Goal: Information Seeking & Learning: Check status

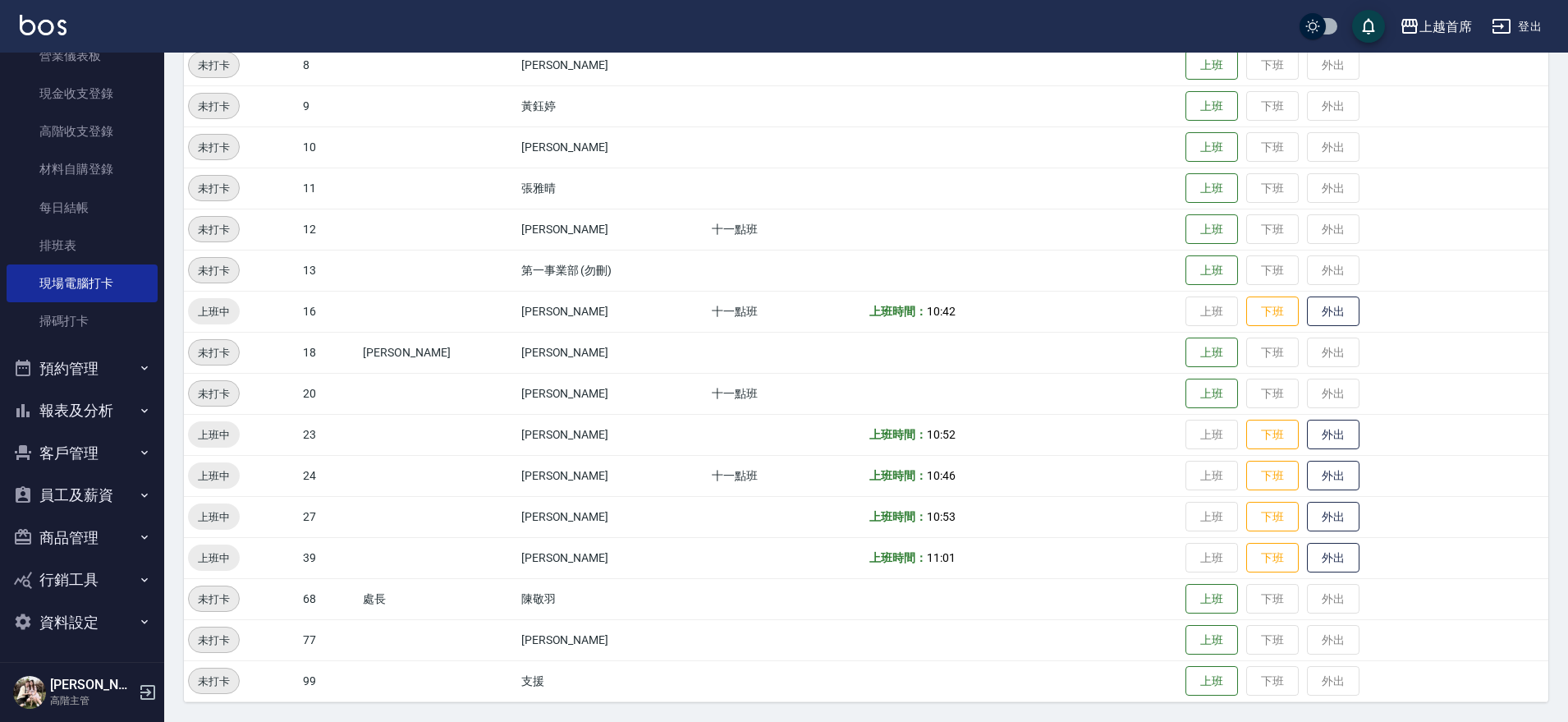
scroll to position [224, 0]
click at [106, 499] on button "員工及薪資" at bounding box center [82, 494] width 151 height 43
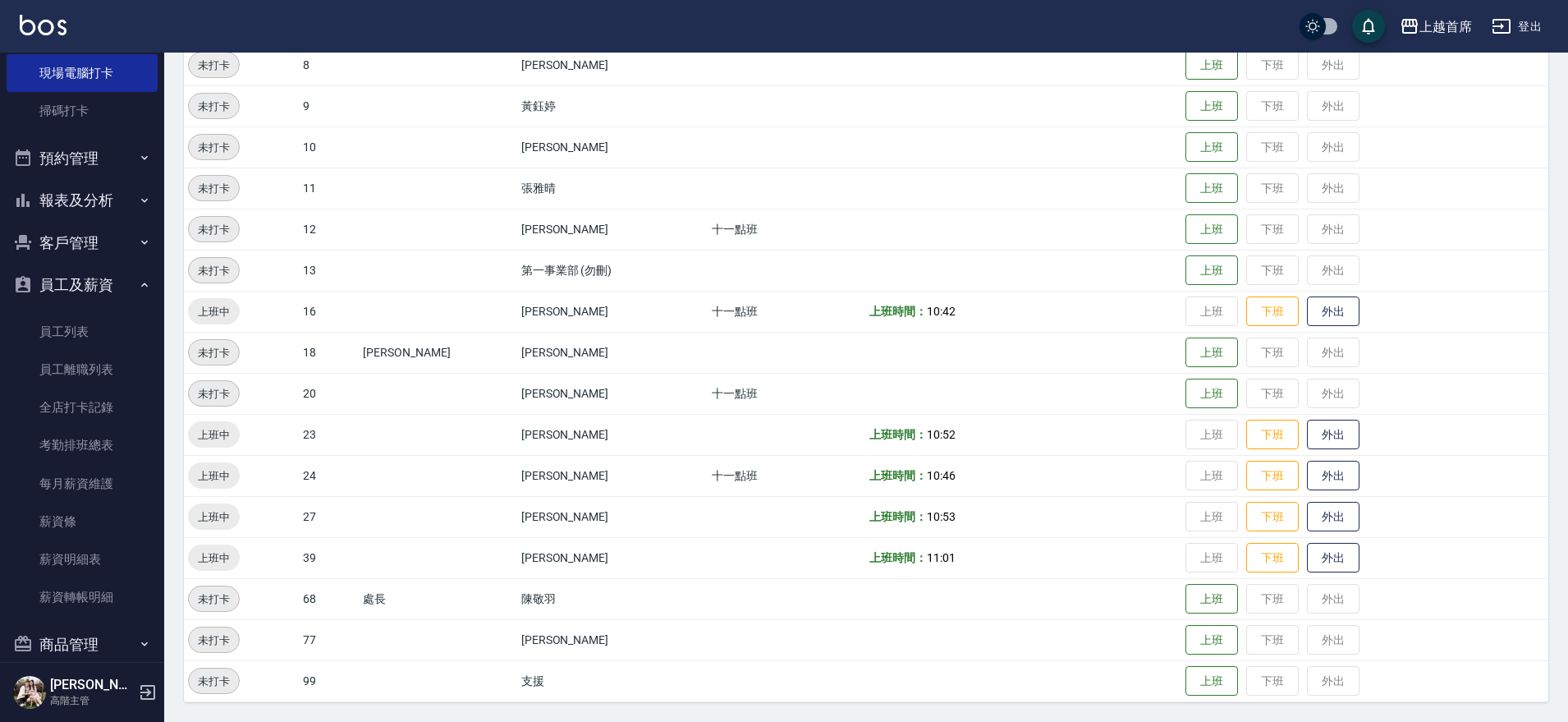
scroll to position [436, 0]
drag, startPoint x: 376, startPoint y: 431, endPoint x: 182, endPoint y: 334, distance: 216.9
click at [851, 431] on tr "上班中 23 [PERSON_NAME] 上班時間： 10:52 上班 下班 外出" at bounding box center [866, 434] width 1364 height 41
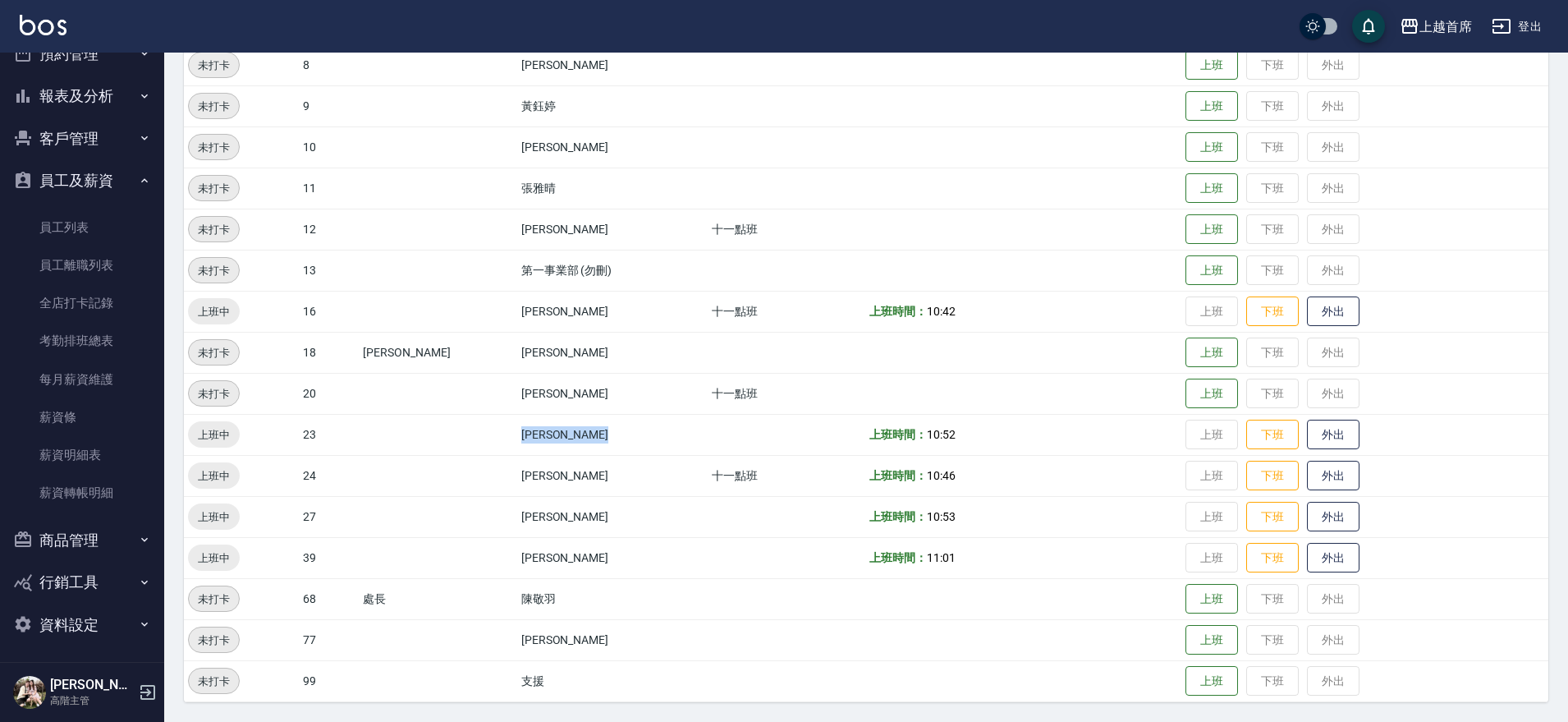
scroll to position [542, 0]
click at [126, 541] on button "商品管理" at bounding box center [82, 537] width 151 height 43
click at [94, 99] on button "報表及分析" at bounding box center [82, 93] width 151 height 43
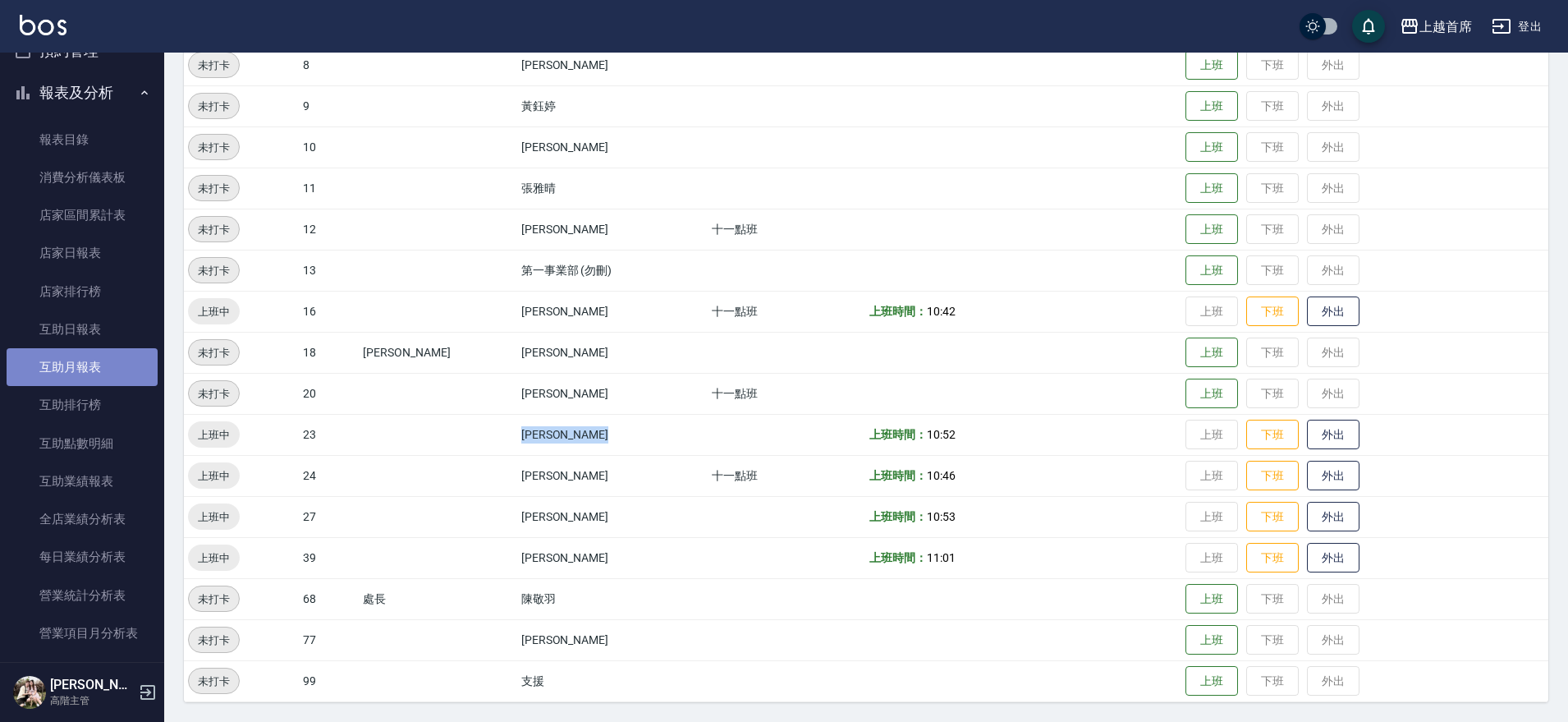
click at [101, 364] on link "互助月報表" at bounding box center [82, 367] width 151 height 38
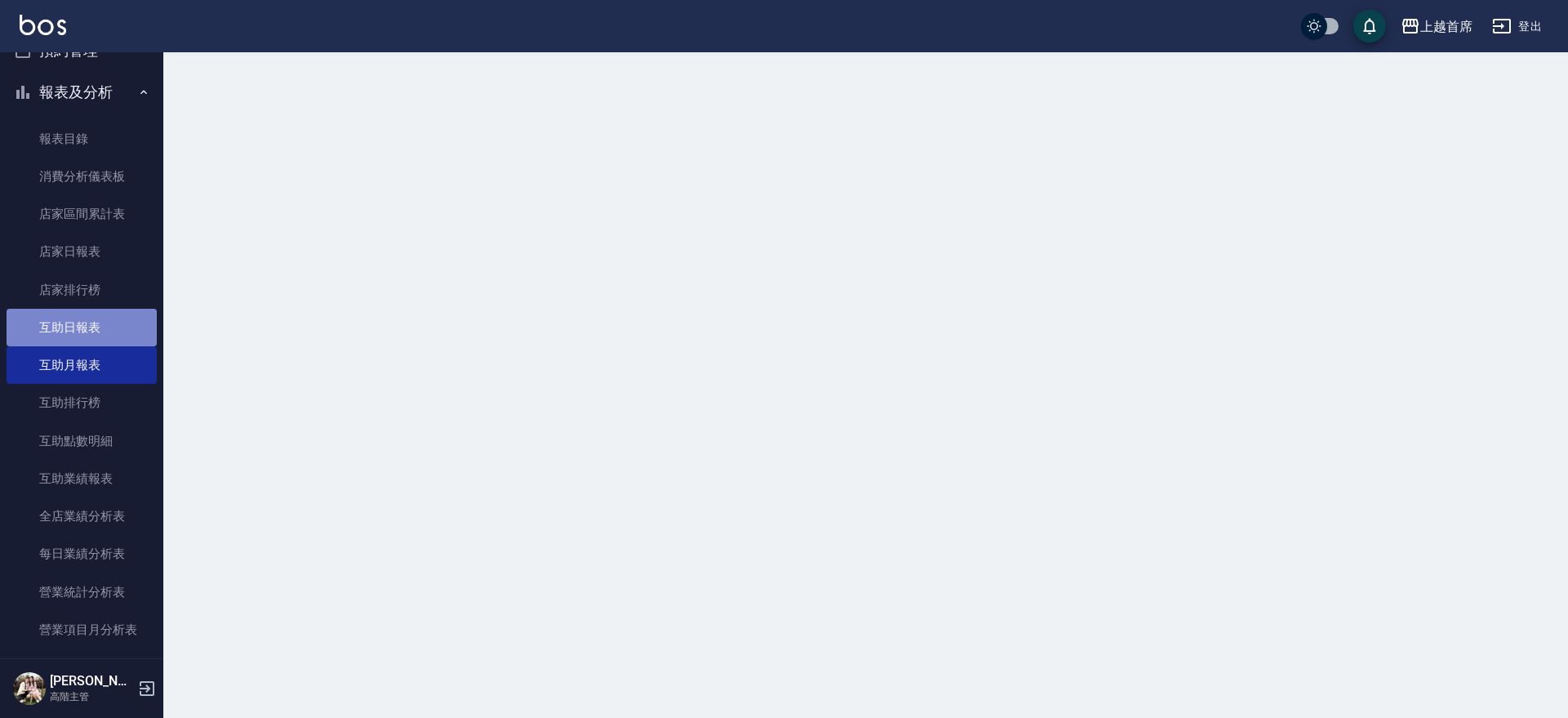
click at [81, 326] on link "互助日報表" at bounding box center [82, 327] width 151 height 38
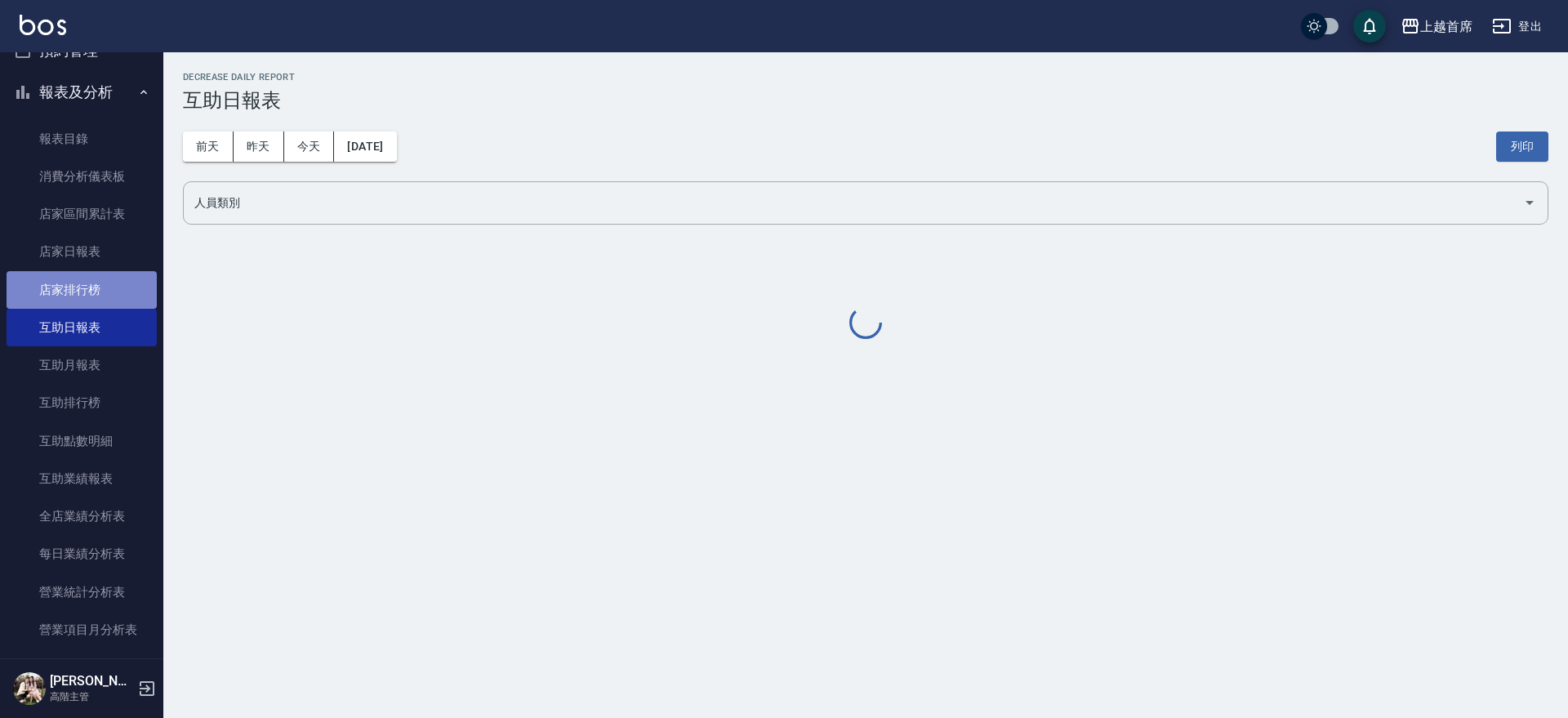
click at [83, 290] on link "店家排行榜" at bounding box center [82, 290] width 151 height 38
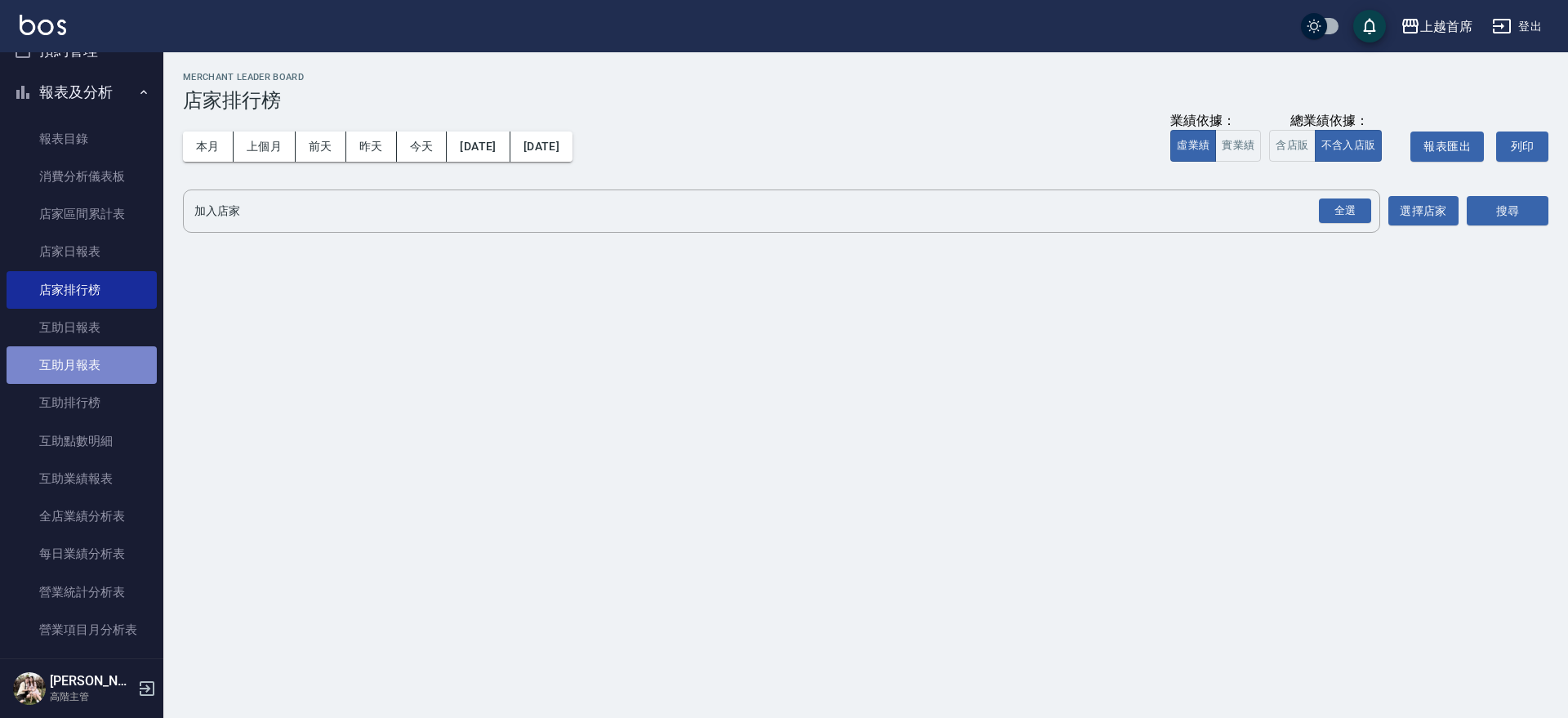
click at [103, 347] on link "互助月報表" at bounding box center [82, 365] width 151 height 38
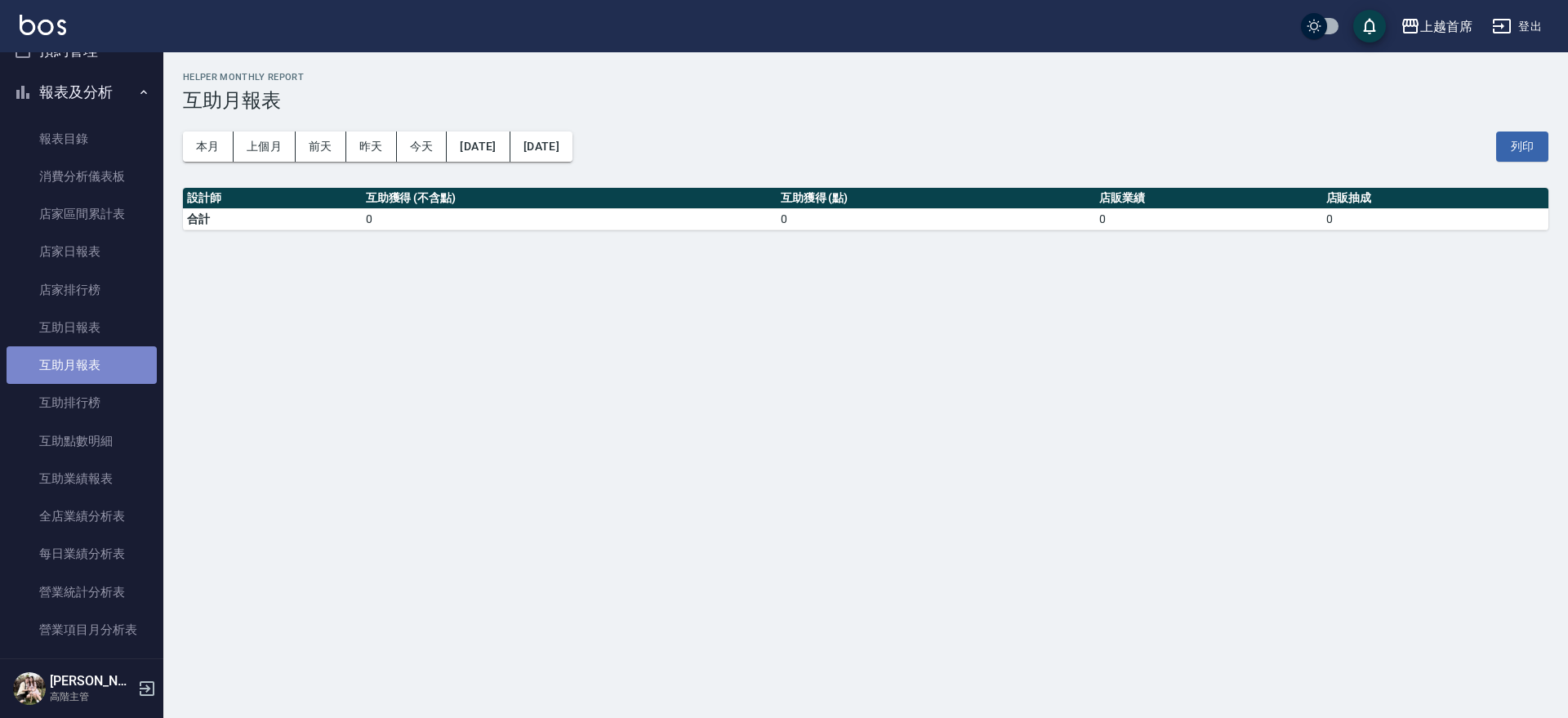
click at [96, 373] on link "互助月報表" at bounding box center [82, 365] width 151 height 38
click at [85, 404] on link "互助排行榜" at bounding box center [82, 402] width 151 height 38
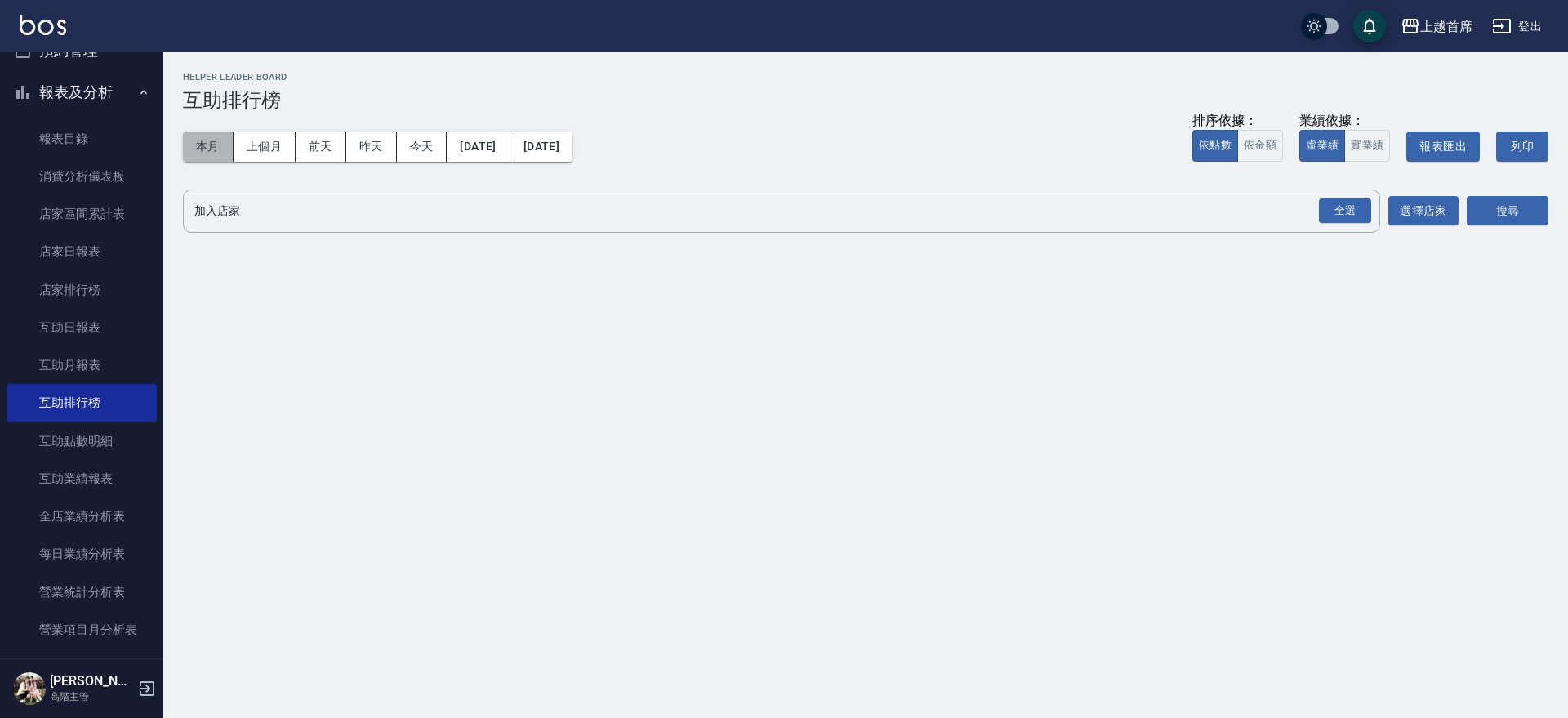
click at [212, 152] on button "本月" at bounding box center [208, 146] width 50 height 30
click at [1332, 216] on div "全選" at bounding box center [1345, 211] width 52 height 25
drag, startPoint x: 1499, startPoint y: 204, endPoint x: 1491, endPoint y: 209, distance: 9.4
click at [1496, 205] on button "搜尋" at bounding box center [1507, 211] width 82 height 30
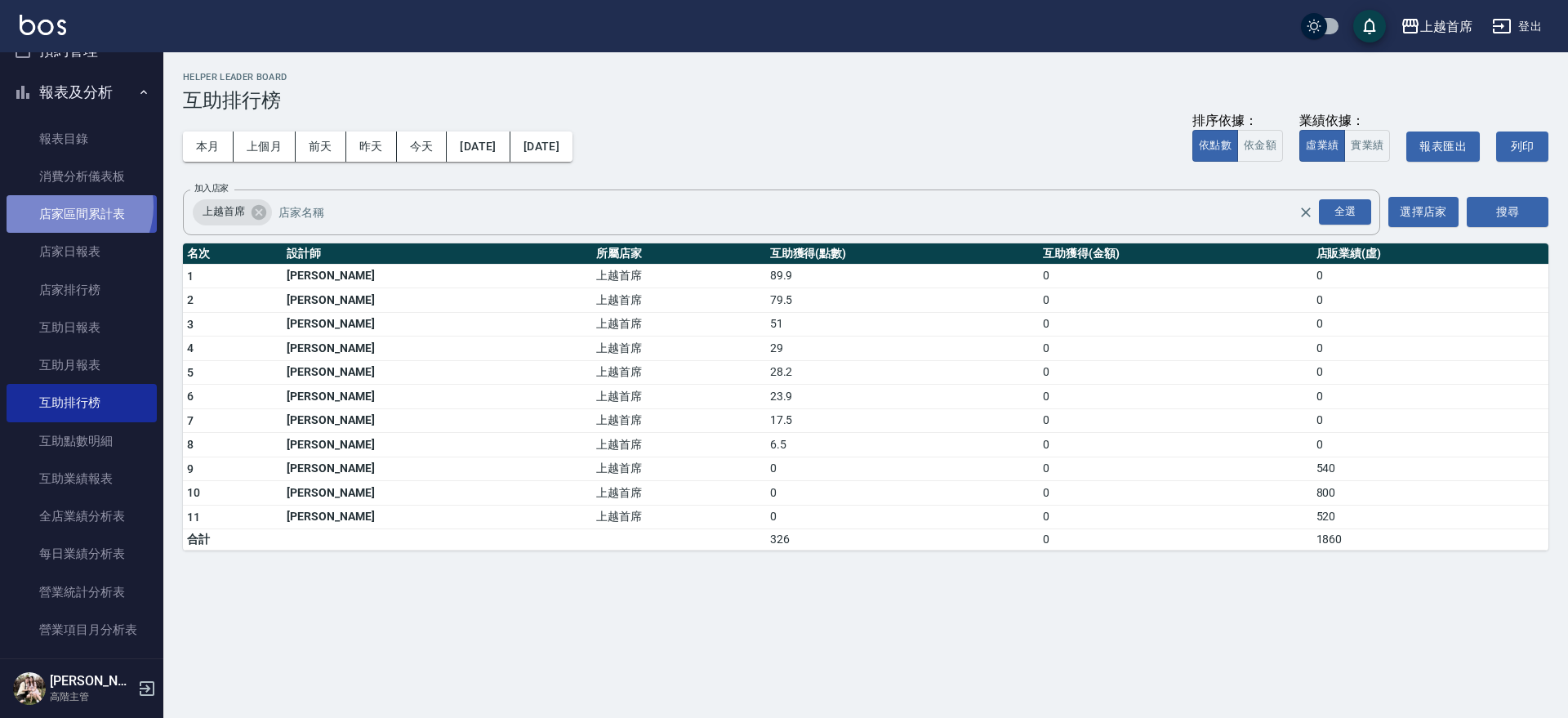
click at [66, 206] on link "店家區間累計表" at bounding box center [82, 213] width 151 height 38
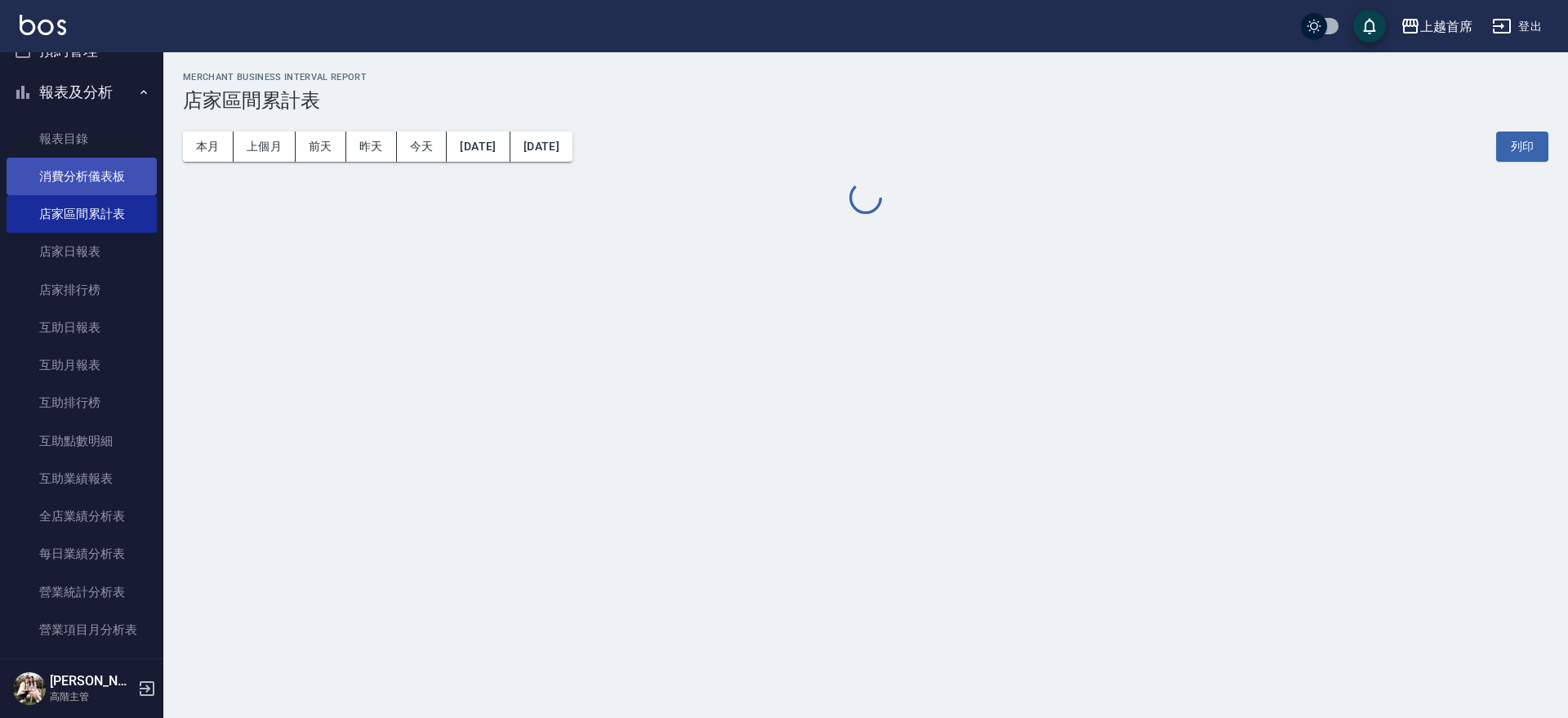
scroll to position [102, 0]
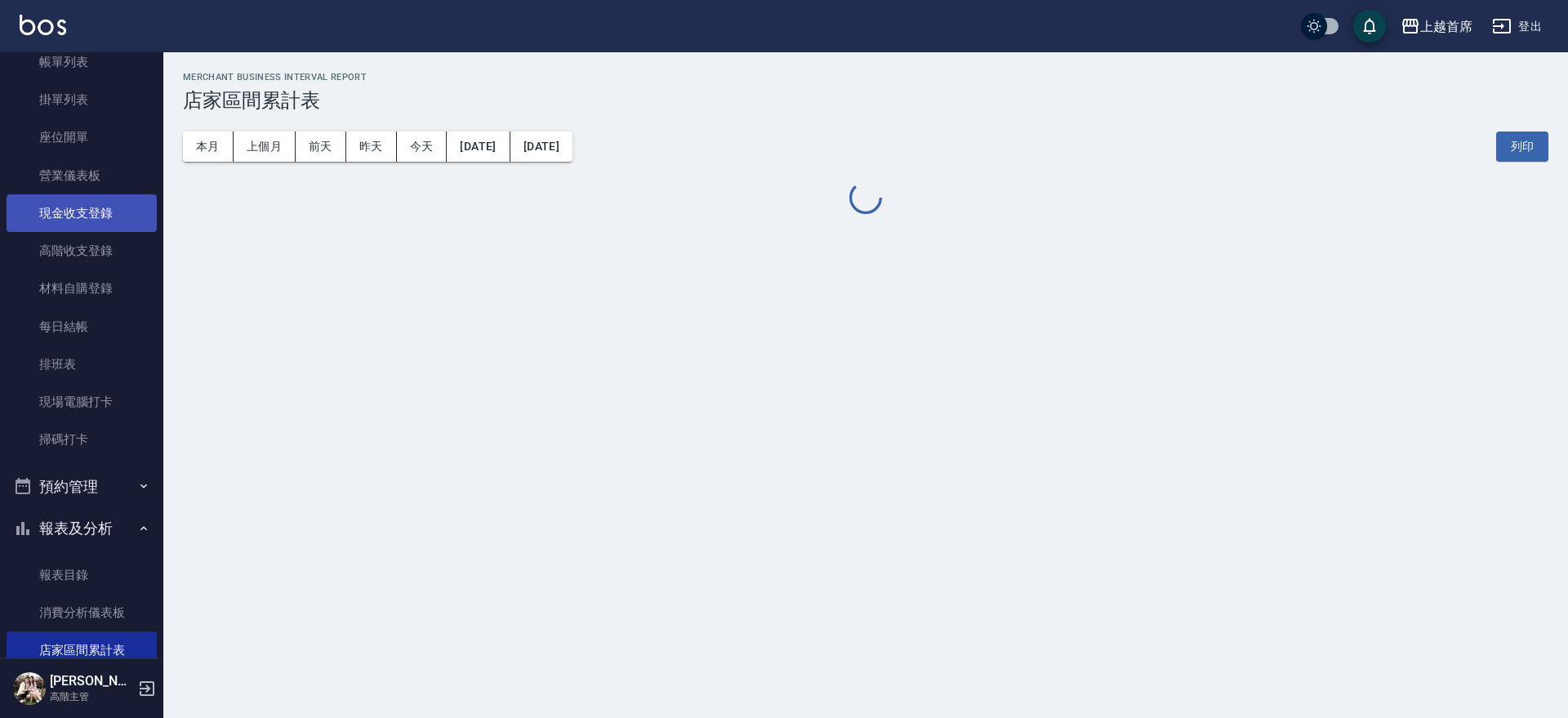
drag, startPoint x: 68, startPoint y: 199, endPoint x: 101, endPoint y: 183, distance: 36.7
click at [67, 200] on link "現金收支登錄" at bounding box center [82, 212] width 151 height 38
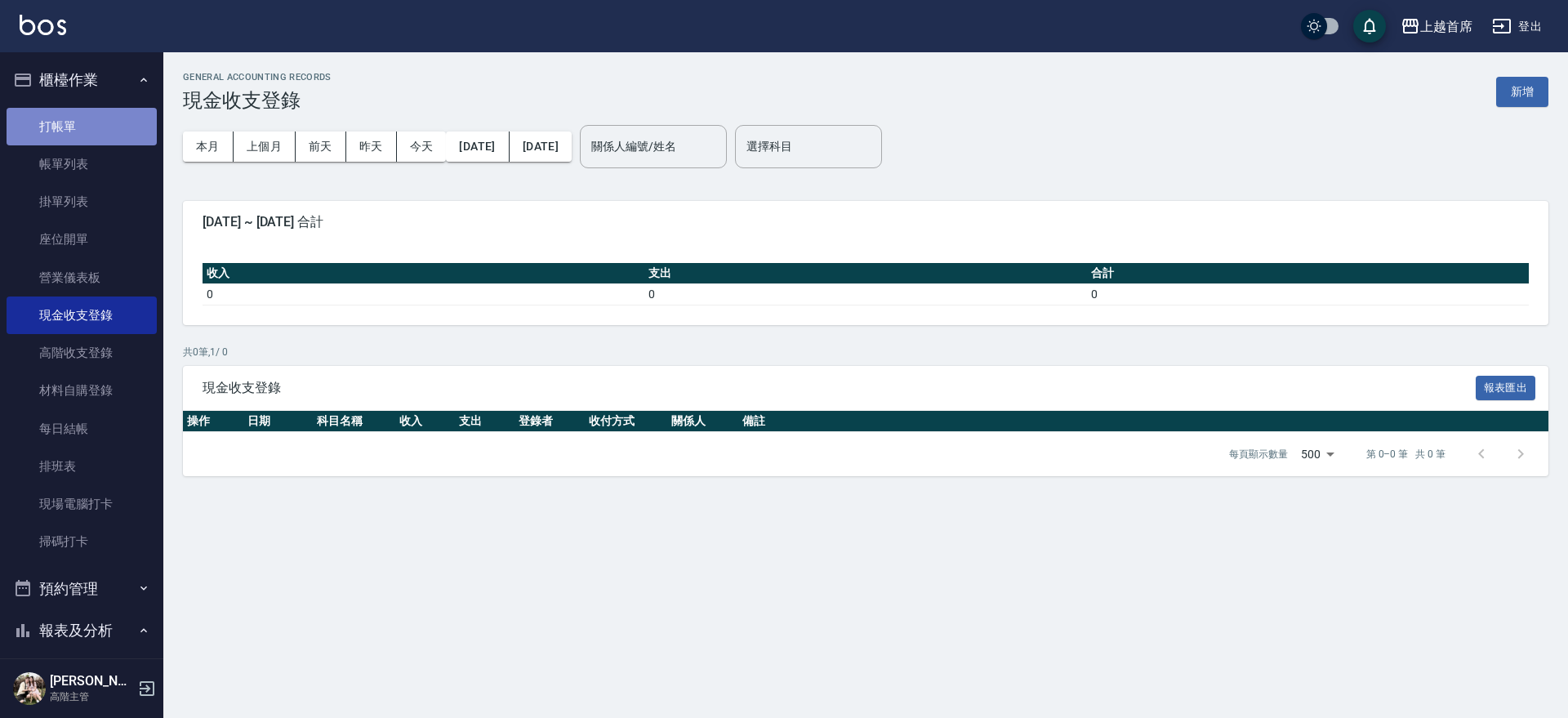
click at [118, 138] on link "打帳單" at bounding box center [82, 126] width 151 height 38
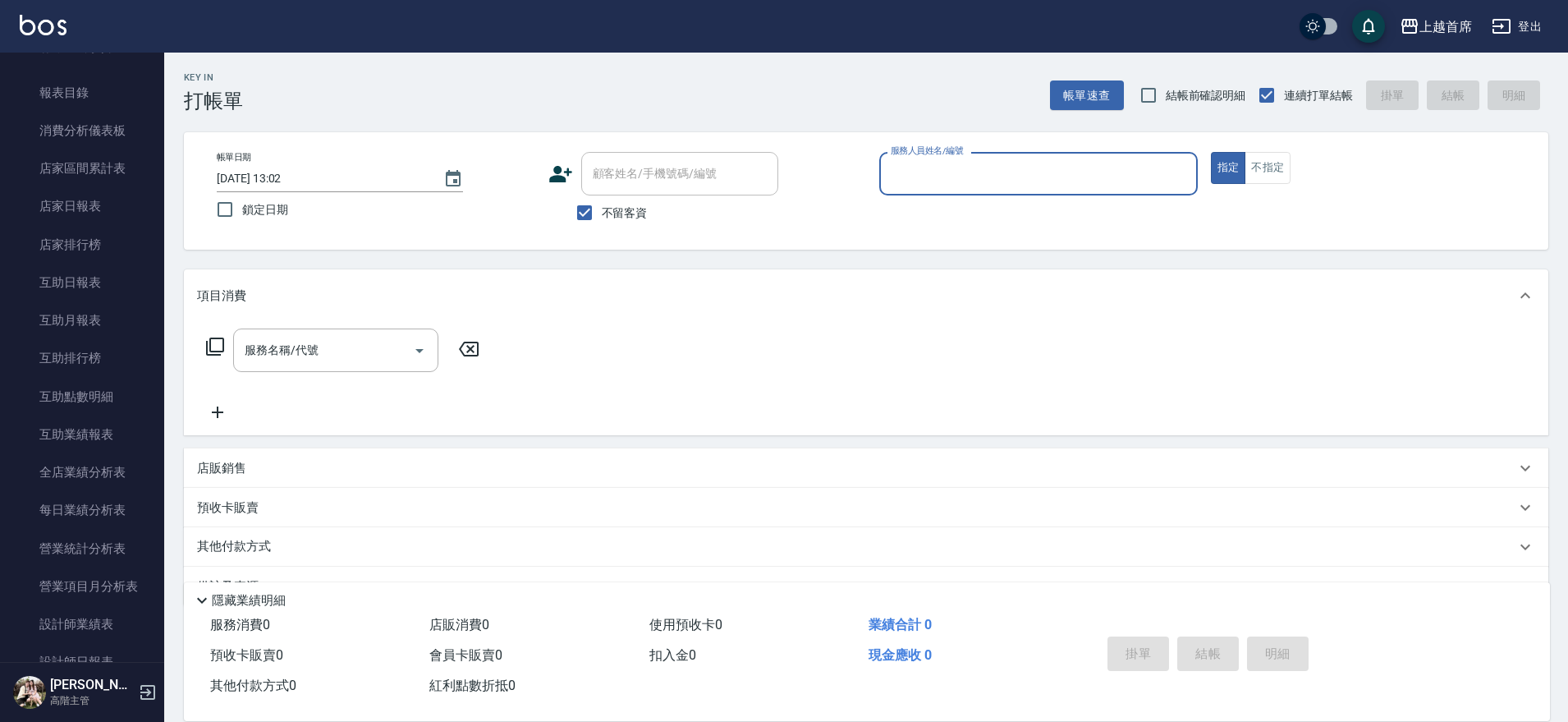
scroll to position [591, 0]
click at [82, 387] on link "互助點數明細" at bounding box center [82, 393] width 151 height 38
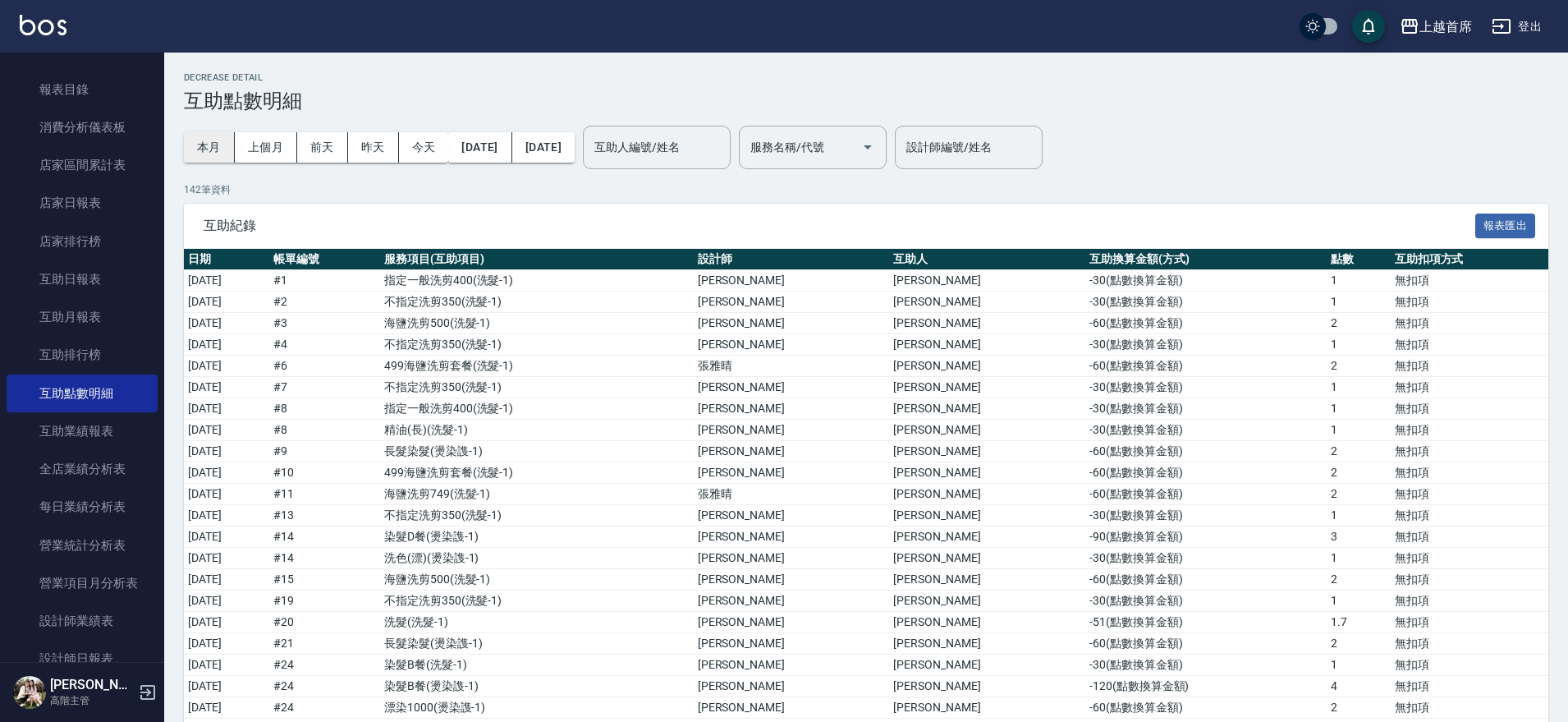
click at [196, 136] on button "本月" at bounding box center [210, 147] width 50 height 30
click at [74, 345] on link "互助排行榜" at bounding box center [82, 354] width 151 height 38
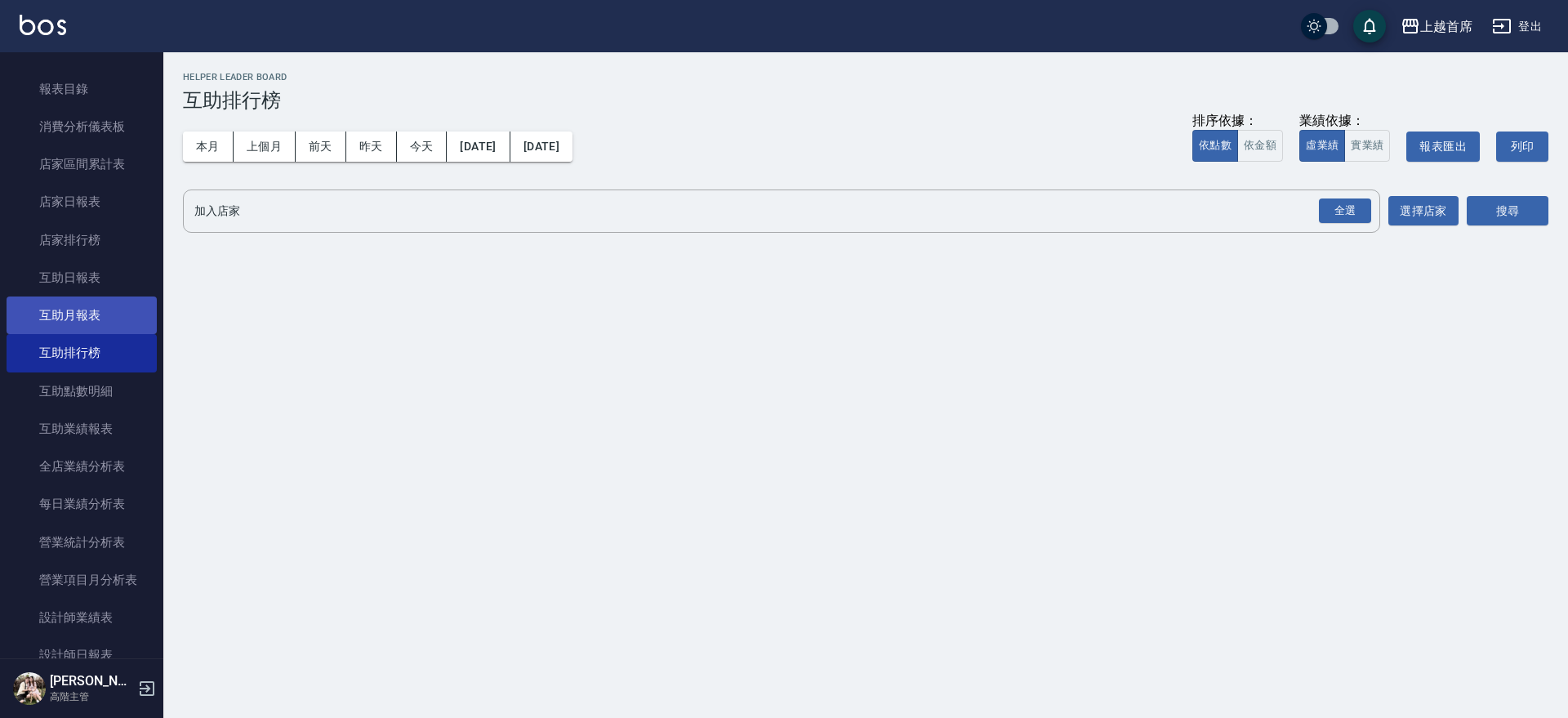
click at [83, 310] on link "互助月報表" at bounding box center [82, 315] width 151 height 38
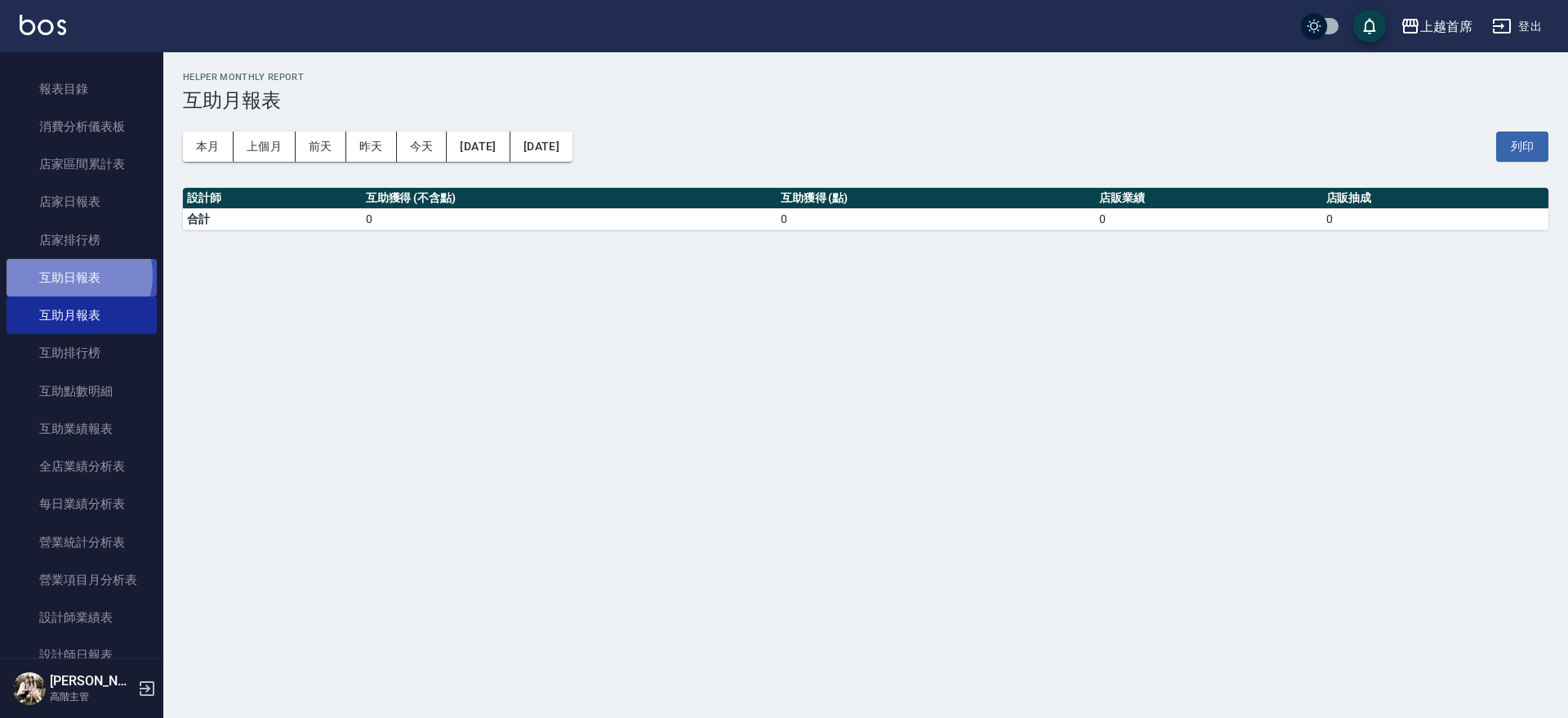
click at [72, 275] on link "互助日報表" at bounding box center [82, 277] width 151 height 38
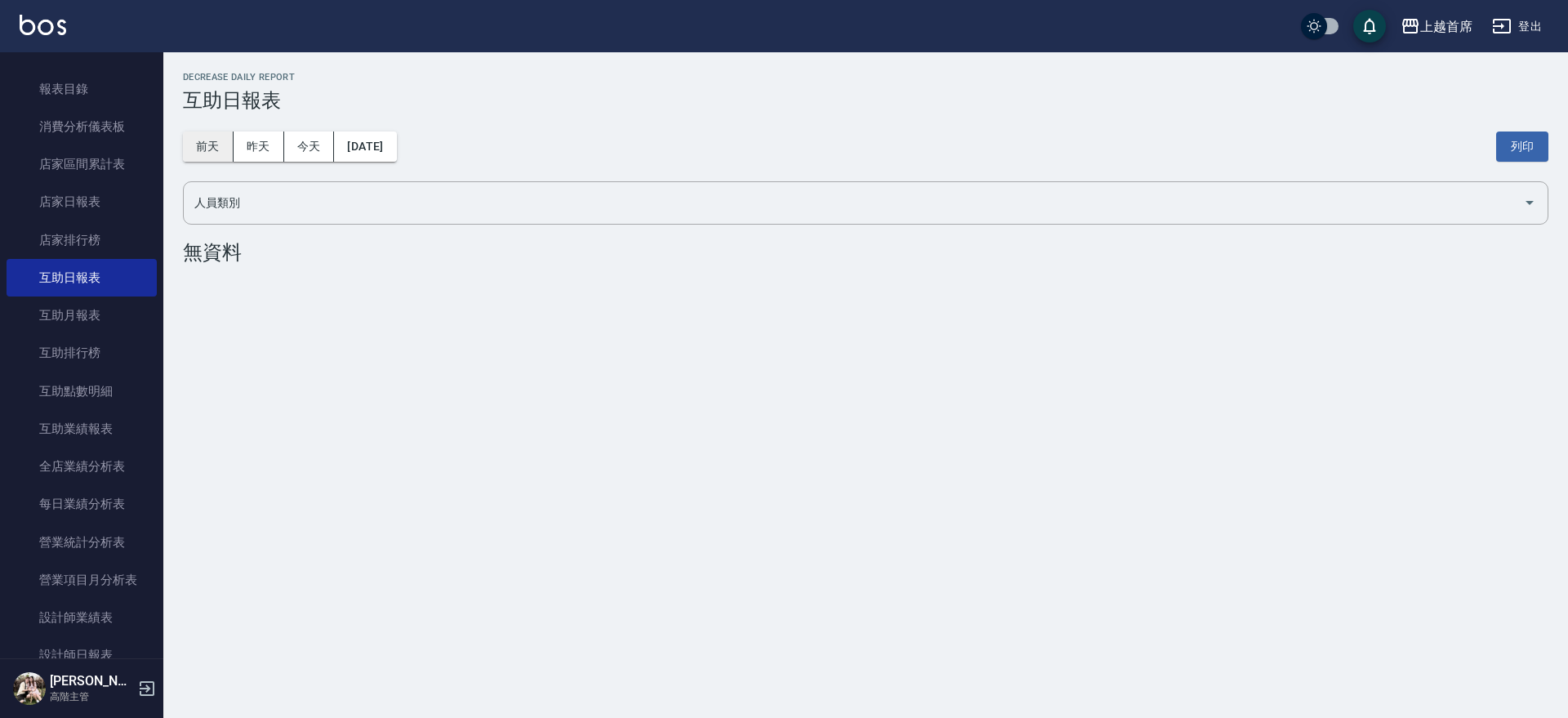
click at [196, 152] on button "前天" at bounding box center [208, 146] width 50 height 30
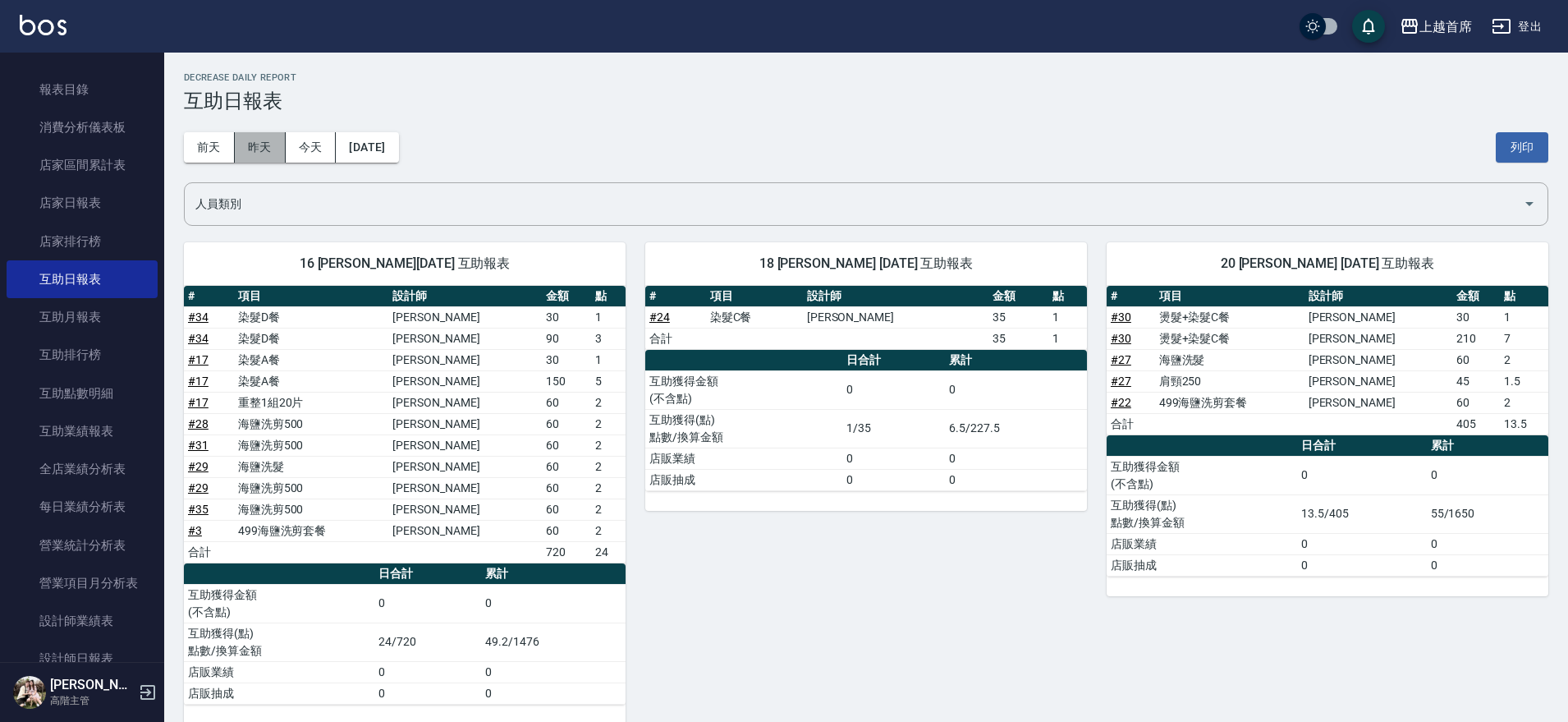
click at [257, 155] on button "昨天" at bounding box center [260, 147] width 50 height 30
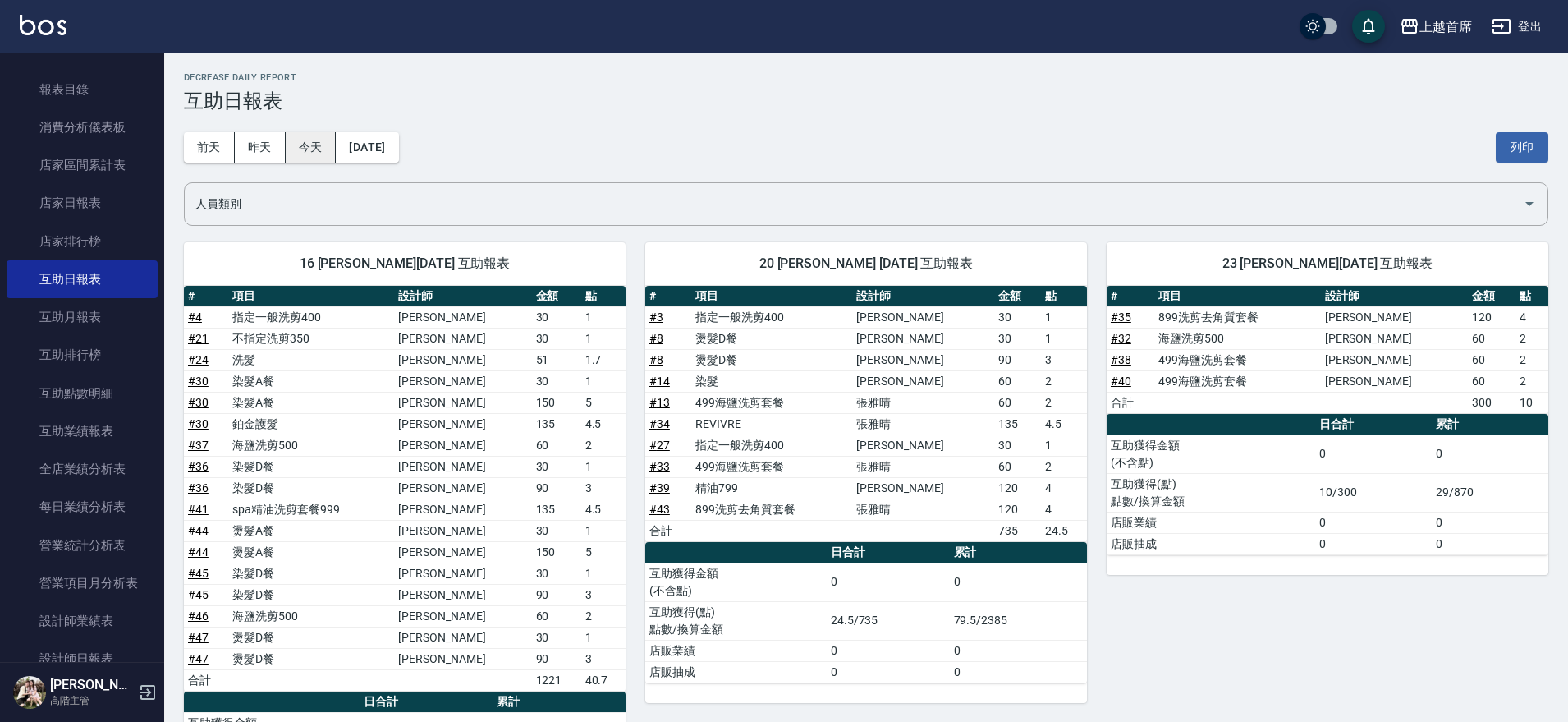
click at [301, 151] on button "今天" at bounding box center [310, 147] width 50 height 30
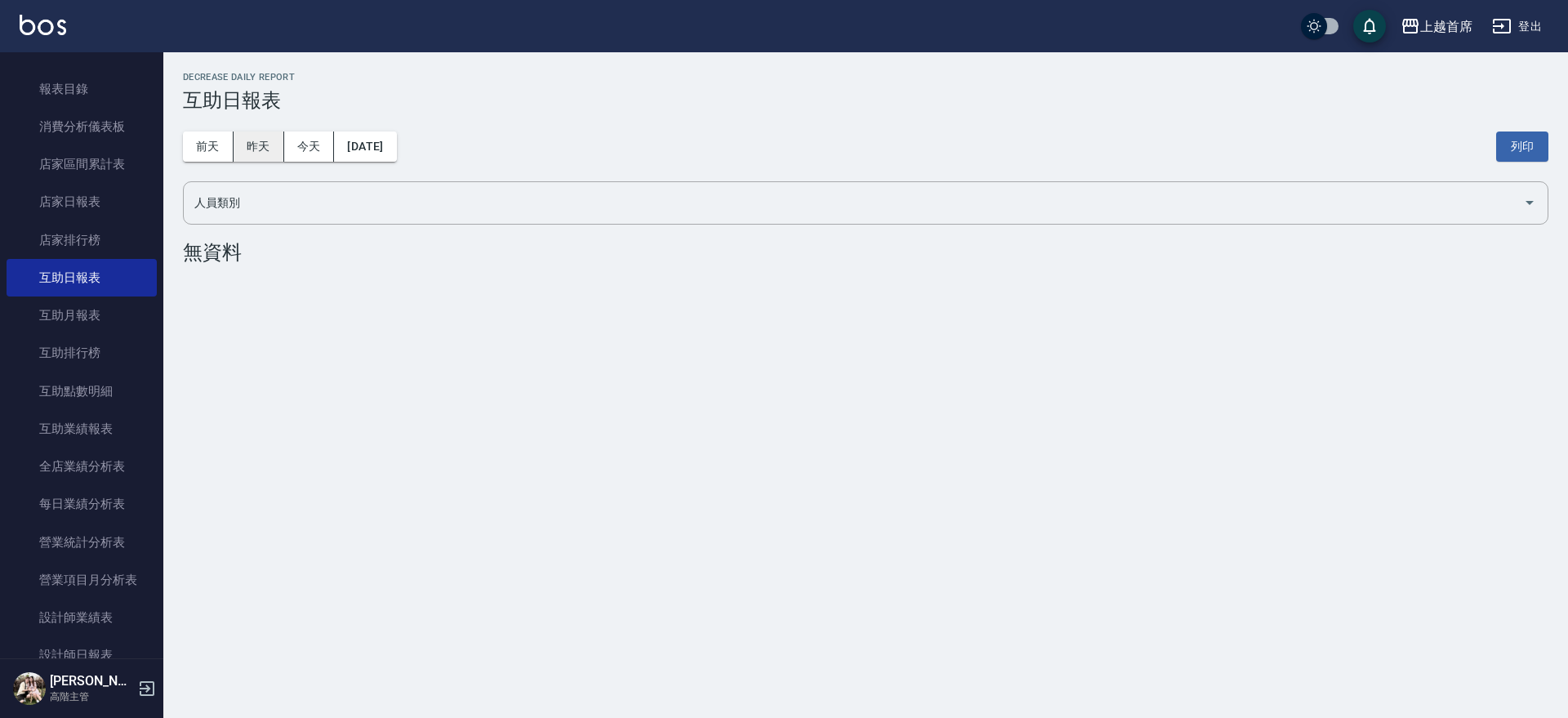
click at [247, 151] on button "昨天" at bounding box center [259, 146] width 50 height 30
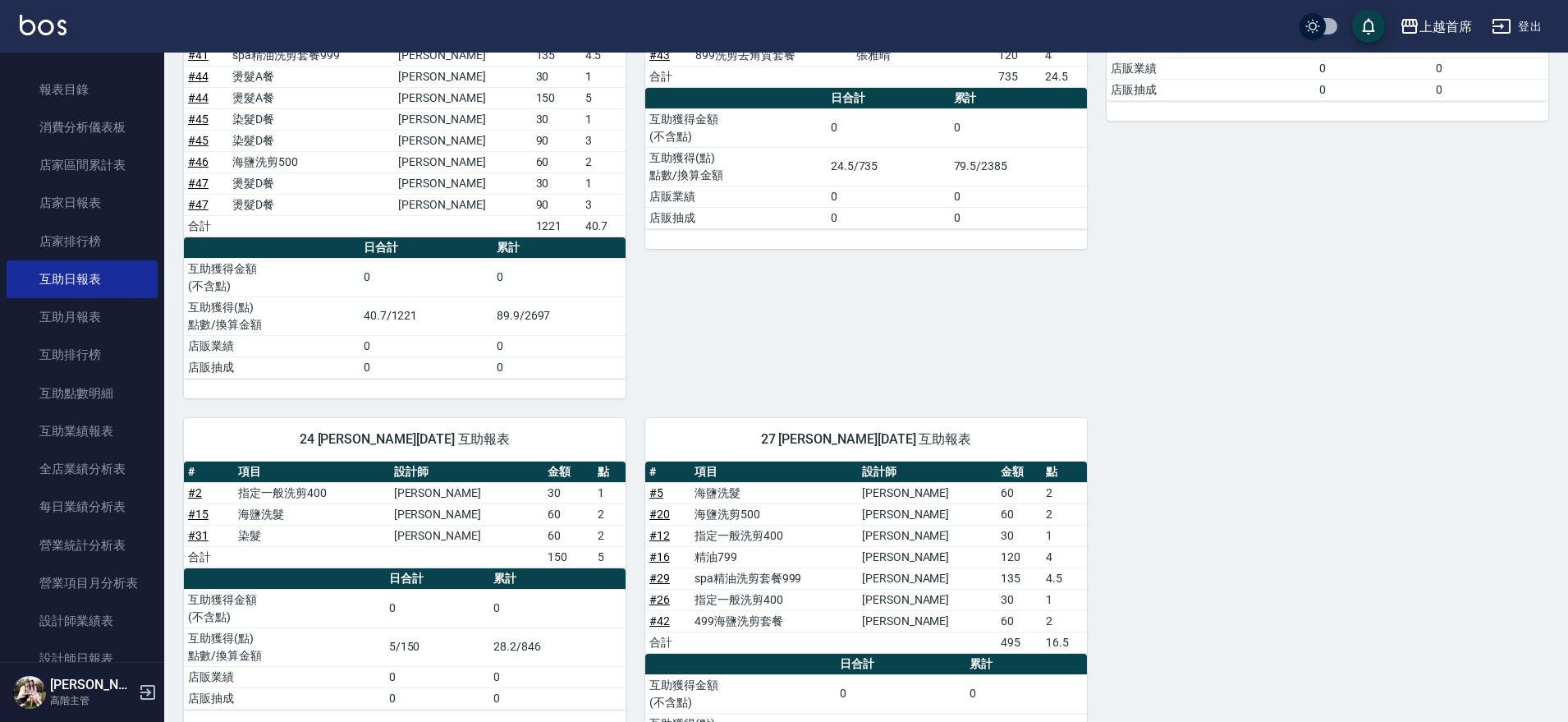
scroll to position [567, 0]
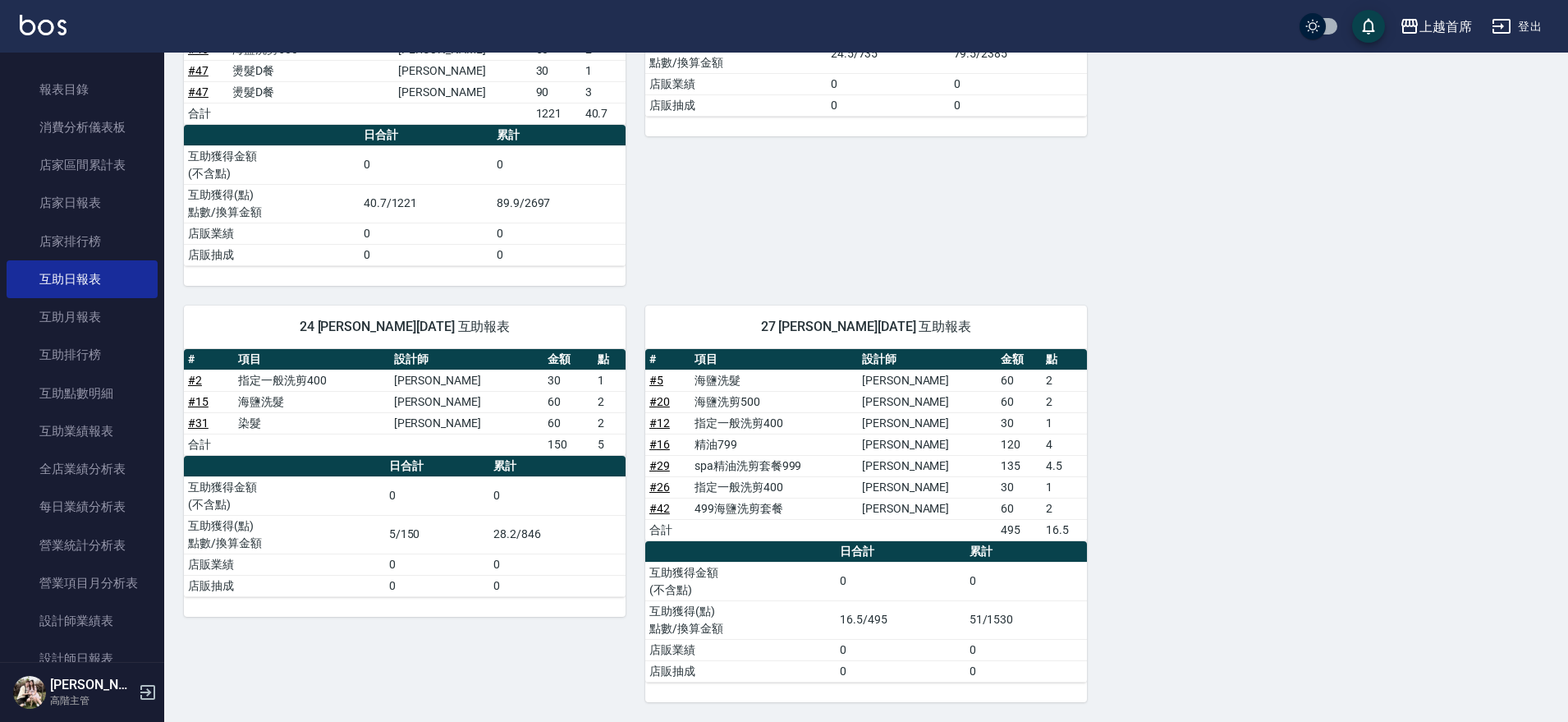
click at [1508, 556] on div "16 [PERSON_NAME][DATE] 互助報表 # 項目 設計師 金額 點 # 4 指定一般洗剪400 [PERSON_NAME]30 1 # 21 …" at bounding box center [856, 179] width 1385 height 1046
drag, startPoint x: 712, startPoint y: 467, endPoint x: 772, endPoint y: 467, distance: 60.0
click at [772, 467] on td "spa精油洗剪套餐999" at bounding box center [774, 466] width 168 height 21
click at [758, 489] on td "指定一般洗剪400" at bounding box center [774, 487] width 168 height 21
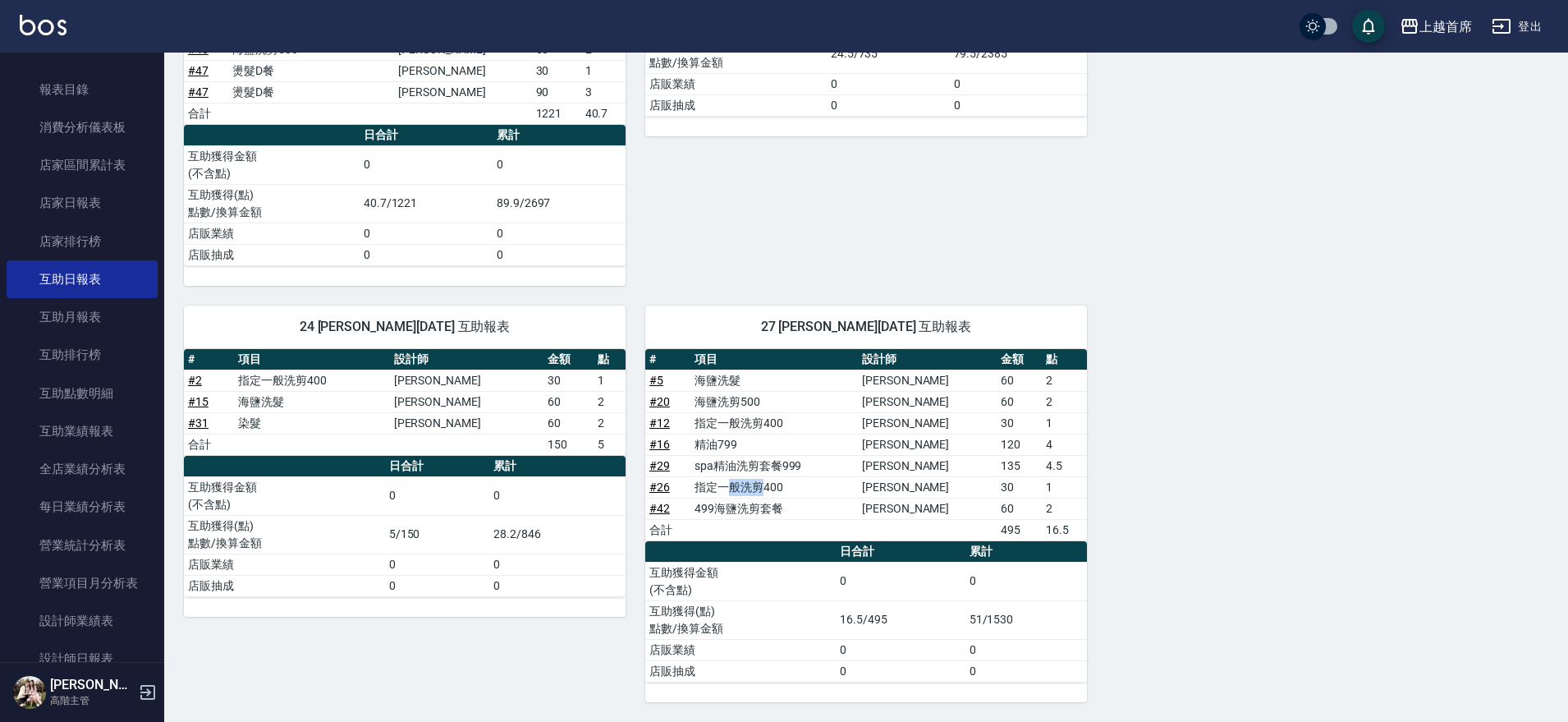
drag, startPoint x: 739, startPoint y: 478, endPoint x: 776, endPoint y: 479, distance: 37.0
click at [776, 479] on td "指定一般洗剪400" at bounding box center [774, 487] width 168 height 21
click at [781, 490] on td "指定一般洗剪400" at bounding box center [774, 487] width 168 height 21
drag, startPoint x: 818, startPoint y: 500, endPoint x: 955, endPoint y: 499, distance: 137.0
click at [955, 499] on tr "# 42 499海鹽洗剪套餐 [PERSON_NAME] 60 2" at bounding box center [866, 509] width 441 height 21
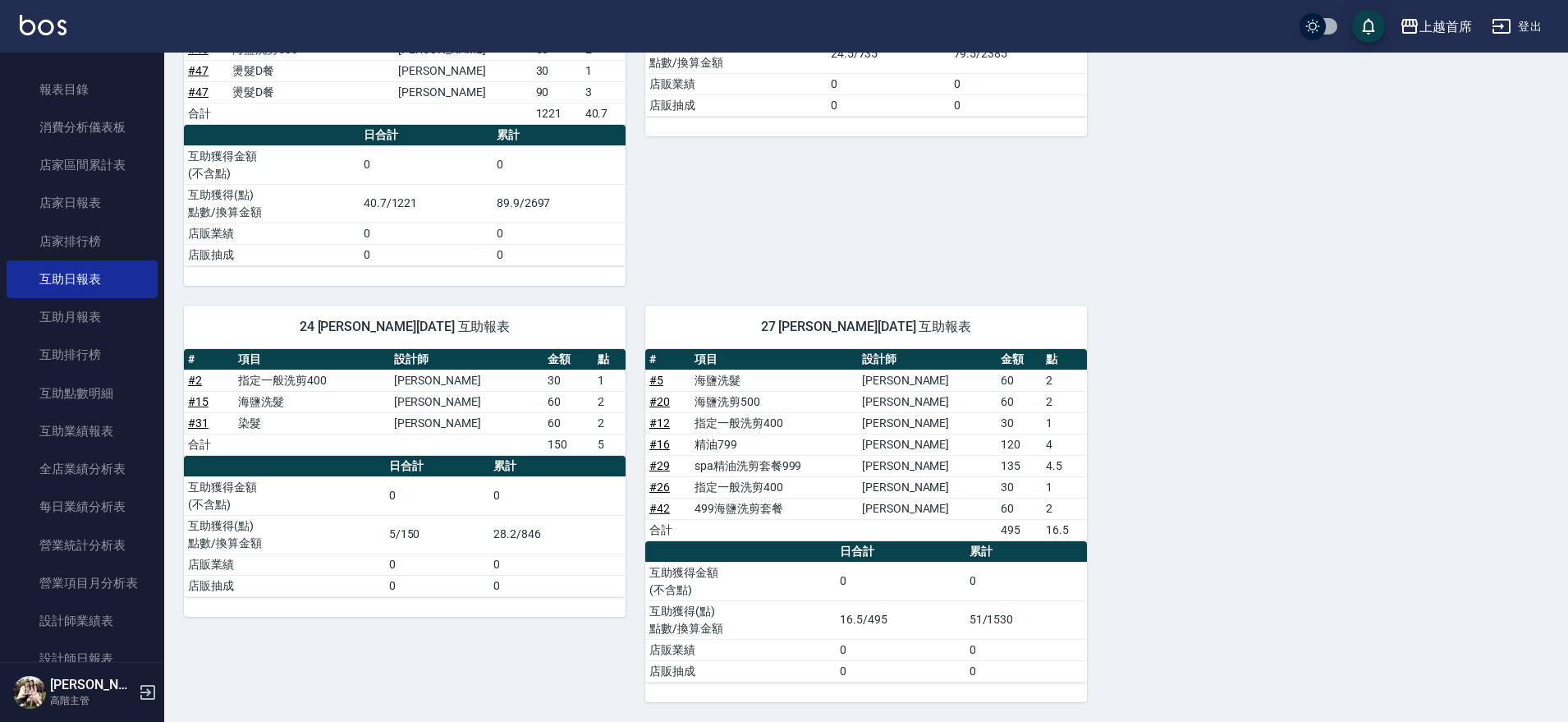
click at [996, 495] on td "30" at bounding box center [1019, 487] width 46 height 21
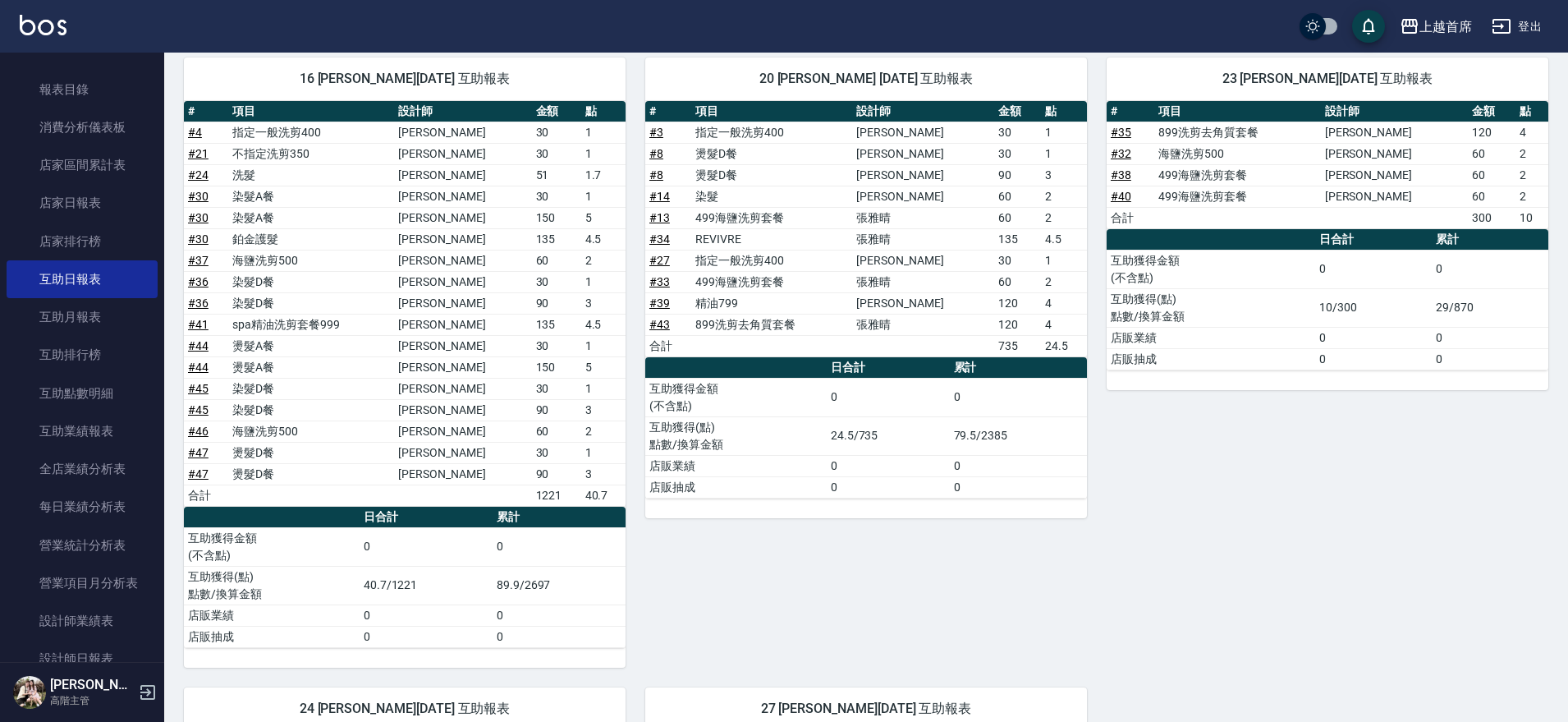
scroll to position [180, 0]
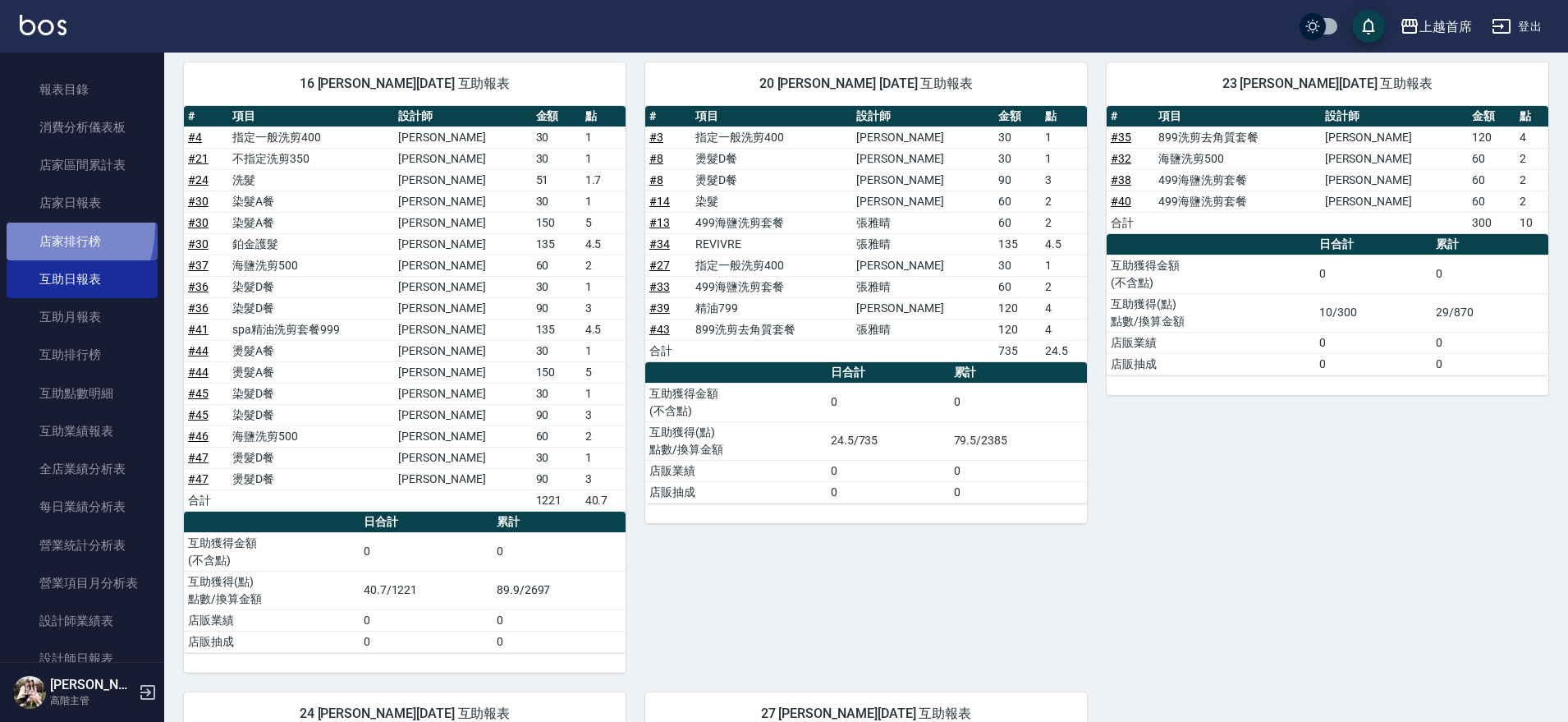
click at [38, 226] on link "店家排行榜" at bounding box center [82, 241] width 151 height 38
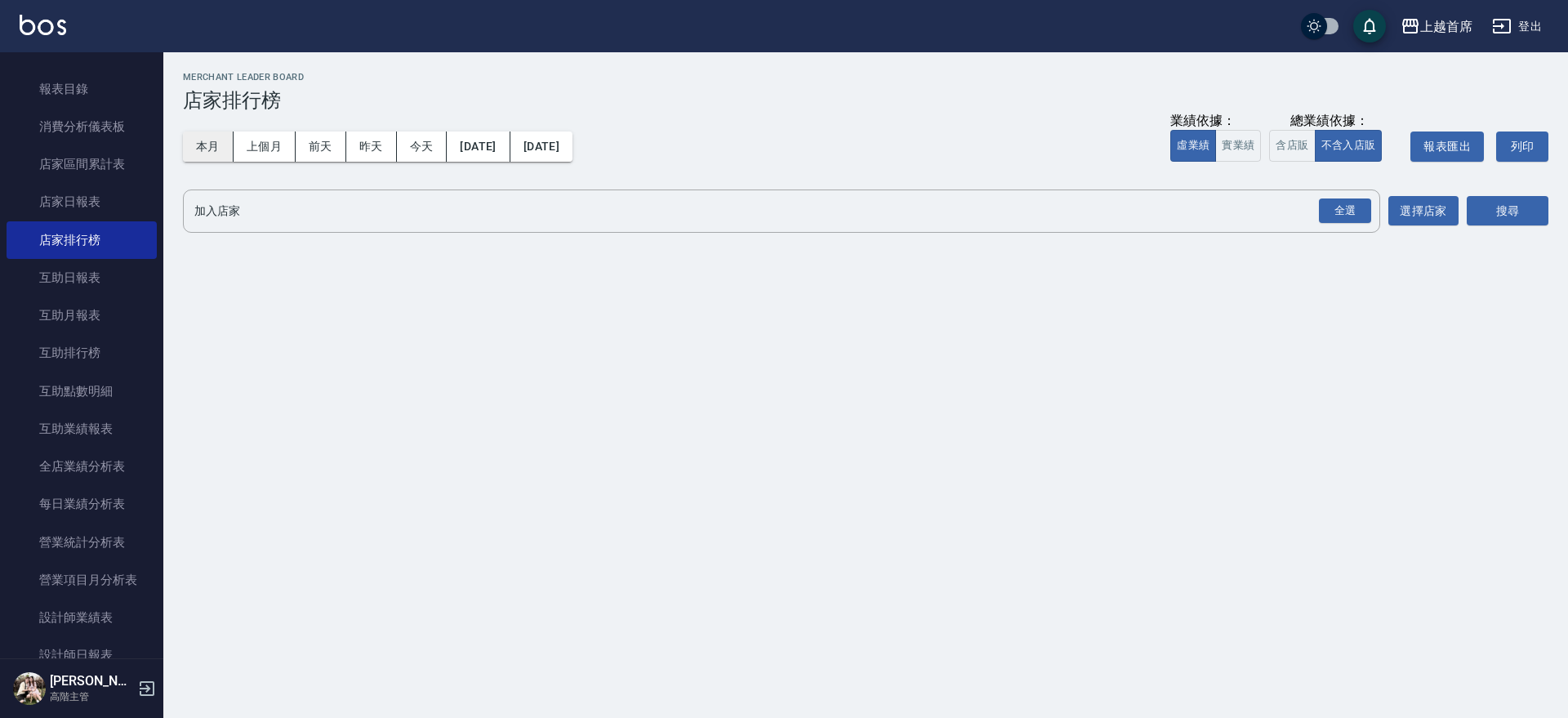
click at [206, 143] on button "本月" at bounding box center [208, 146] width 50 height 30
drag, startPoint x: 1357, startPoint y: 222, endPoint x: 1443, endPoint y: 222, distance: 86.0
click at [1364, 222] on div "全選" at bounding box center [1345, 211] width 52 height 25
click at [1498, 207] on button "搜尋" at bounding box center [1507, 211] width 82 height 30
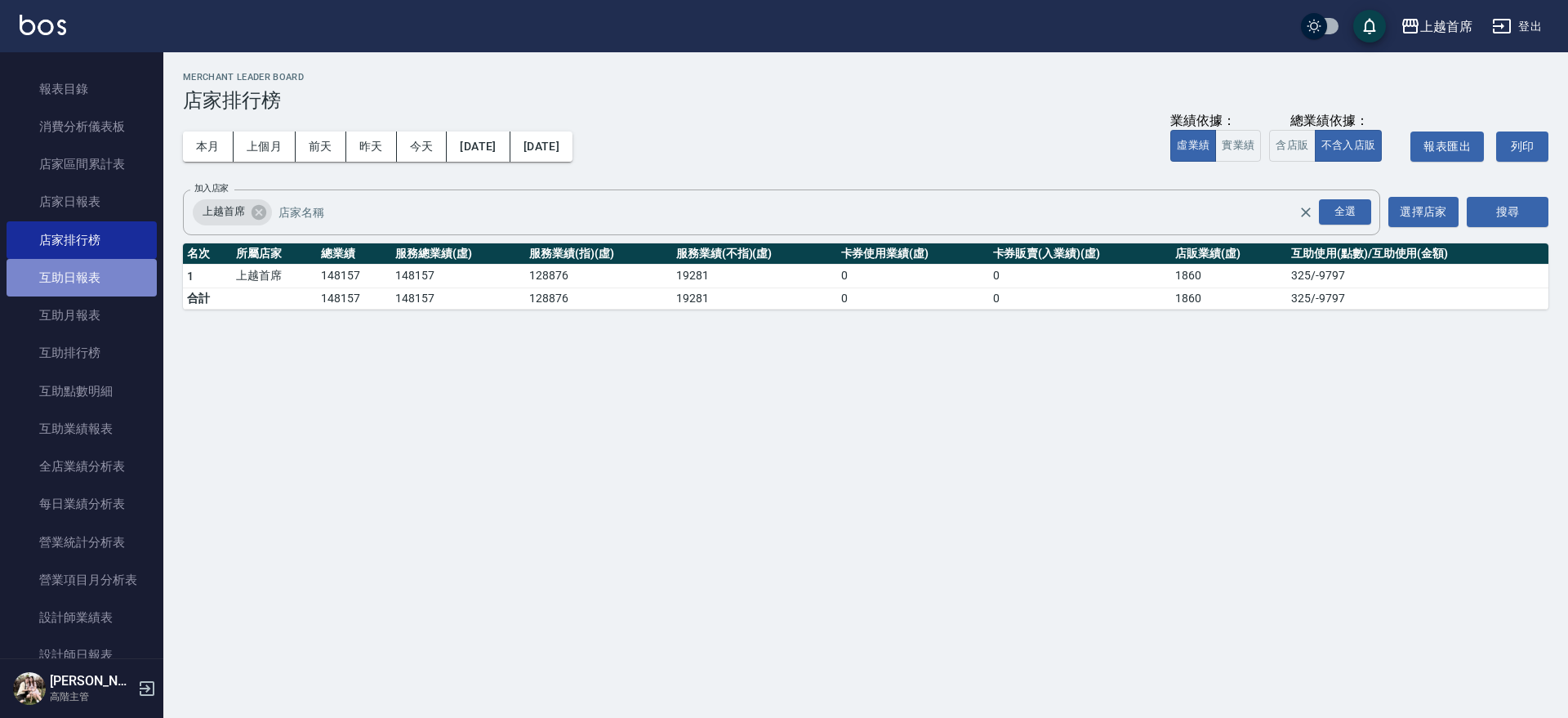
drag, startPoint x: 91, startPoint y: 268, endPoint x: 97, endPoint y: 277, distance: 10.8
click at [91, 268] on link "互助日報表" at bounding box center [82, 277] width 151 height 38
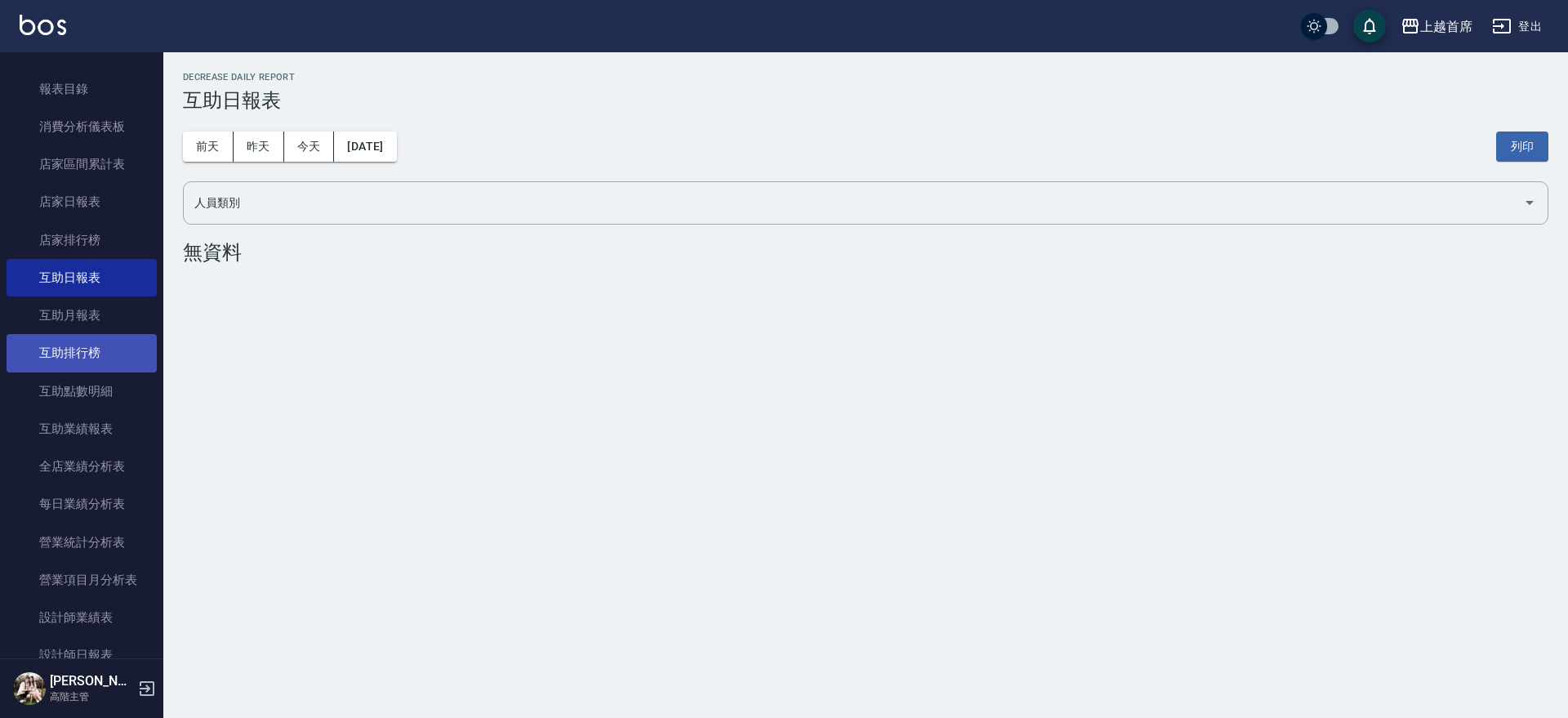
click at [94, 348] on link "互助排行榜" at bounding box center [82, 352] width 151 height 38
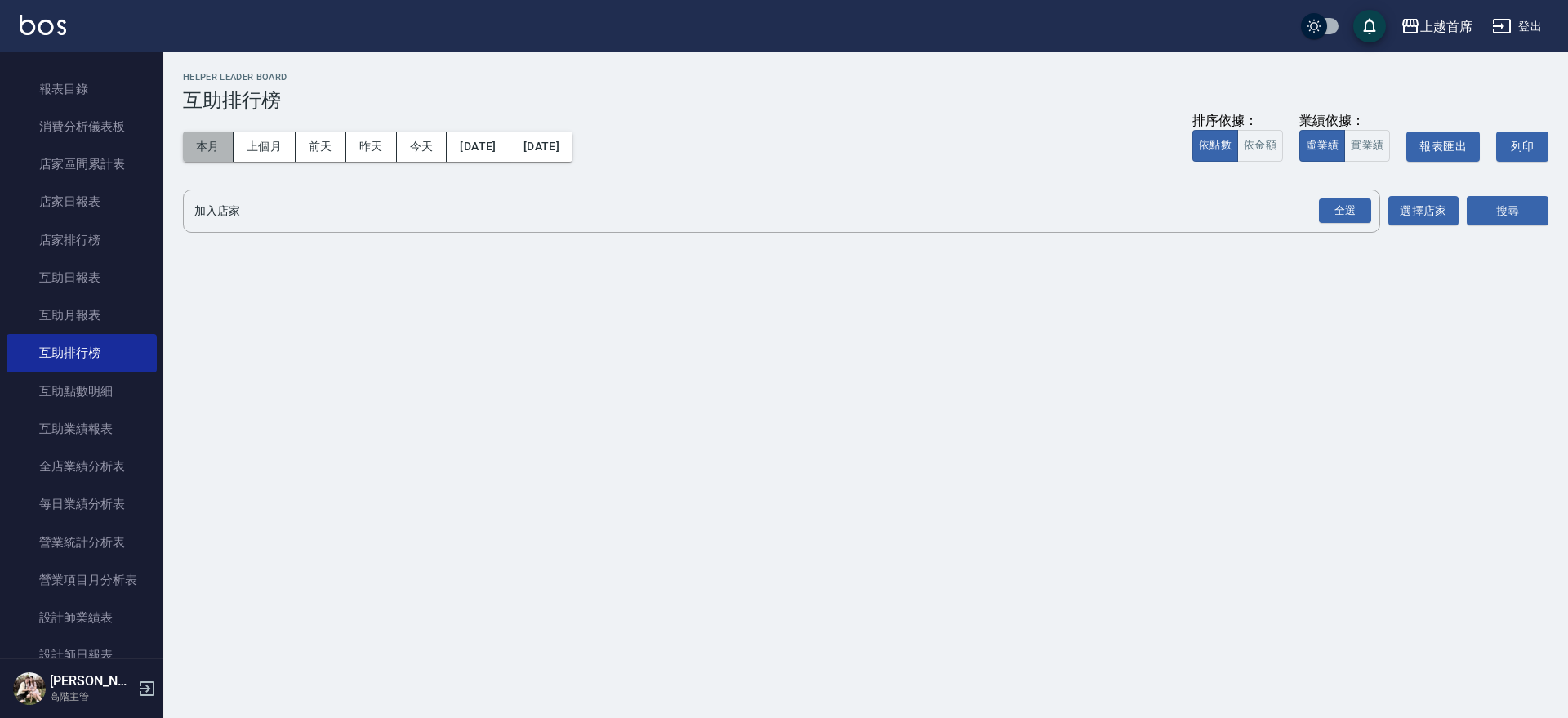
click at [185, 139] on button "本月" at bounding box center [208, 146] width 50 height 30
click at [1359, 205] on div "全選" at bounding box center [1345, 211] width 52 height 25
click at [1521, 213] on button "搜尋" at bounding box center [1507, 211] width 82 height 30
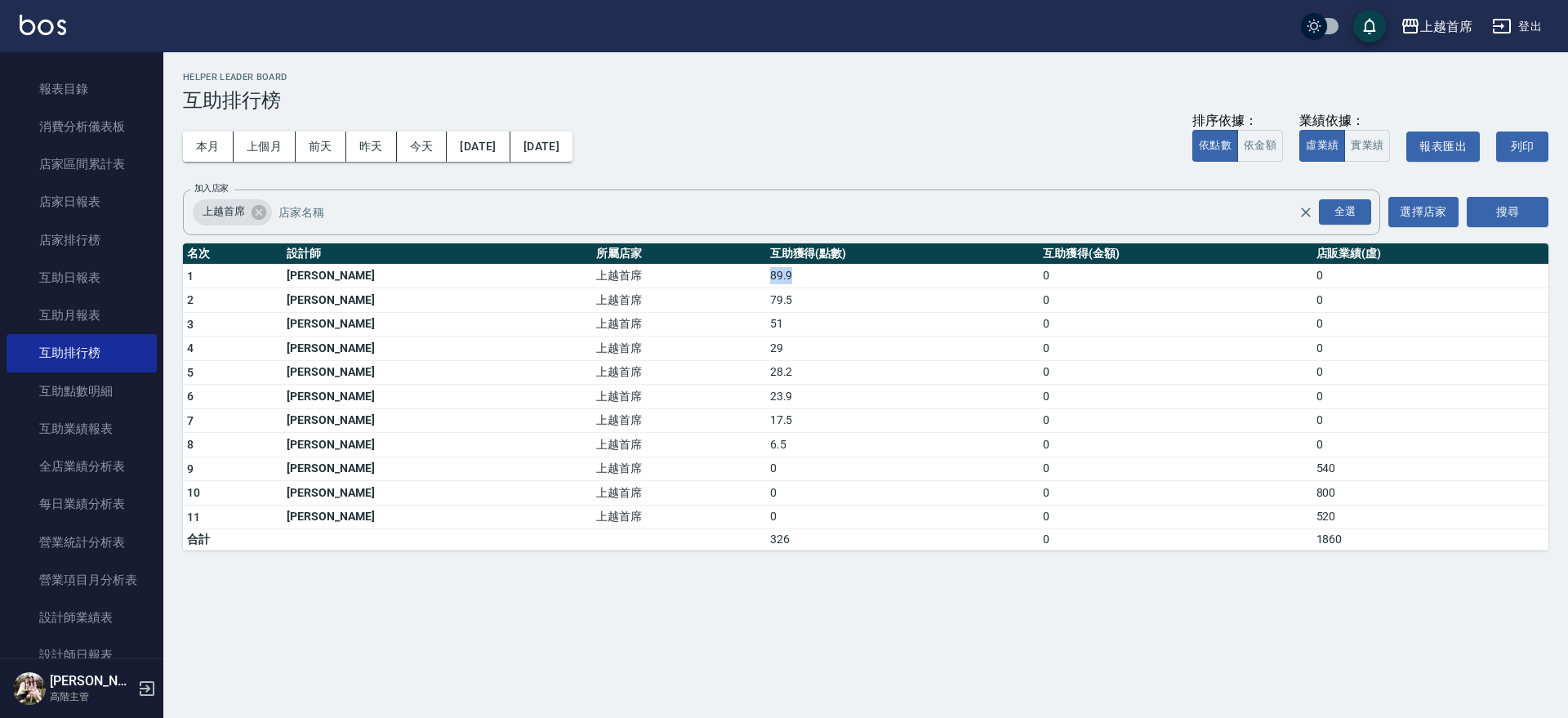
drag, startPoint x: 621, startPoint y: 268, endPoint x: 715, endPoint y: 277, distance: 94.4
click at [715, 277] on tr "1 [PERSON_NAME]首席 89.9 0 0" at bounding box center [866, 275] width 1365 height 24
drag, startPoint x: 720, startPoint y: 311, endPoint x: 697, endPoint y: 306, distance: 23.5
click at [720, 310] on tbody "1 [PERSON_NAME]首席 89.9 0 0 2 [PERSON_NAME] 上越首席 79.5 0 0 3 [PERSON_NAME] 上越首席 5…" at bounding box center [866, 406] width 1365 height 287
drag, startPoint x: 635, startPoint y: 306, endPoint x: 695, endPoint y: 306, distance: 60.0
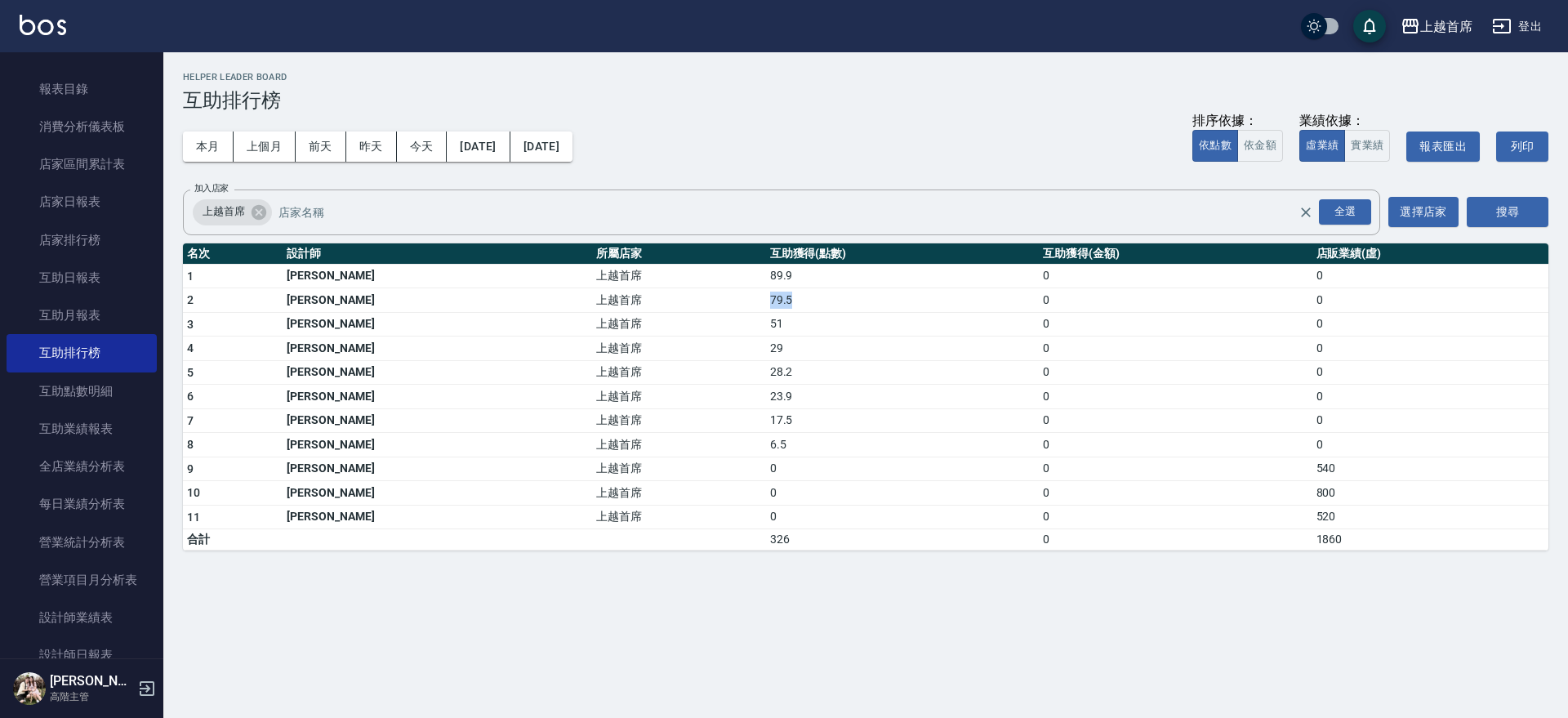
click at [695, 306] on tr "2 [PERSON_NAME] 上越首席 79.5 0 0" at bounding box center [866, 300] width 1365 height 24
click at [766, 317] on td "51" at bounding box center [902, 323] width 273 height 24
drag, startPoint x: 641, startPoint y: 314, endPoint x: 684, endPoint y: 316, distance: 43.0
click at [684, 316] on tr "3 [PERSON_NAME] 上越首席 51 0 0" at bounding box center [866, 323] width 1365 height 24
click at [766, 365] on td "28.2" at bounding box center [902, 372] width 273 height 24
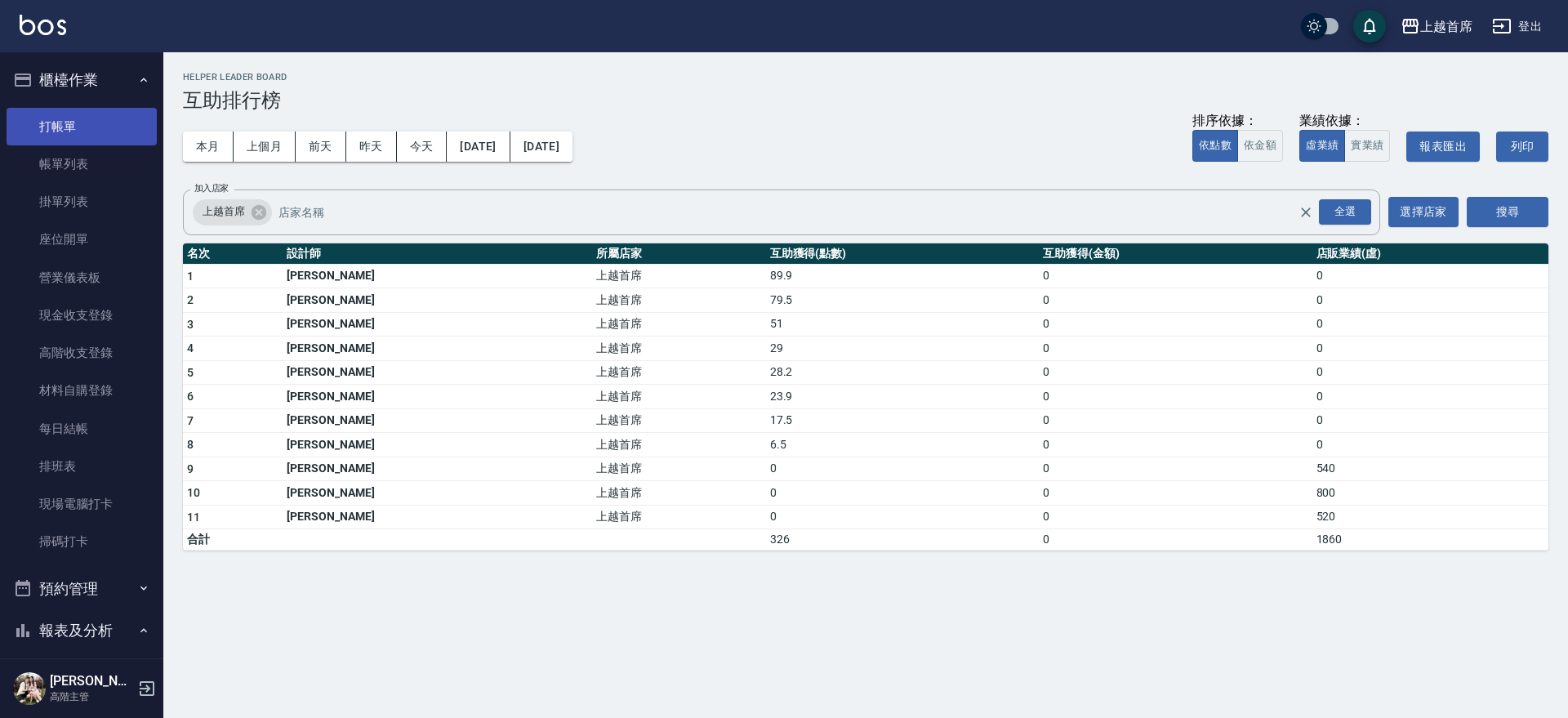
click at [86, 129] on link "打帳單" at bounding box center [82, 126] width 151 height 38
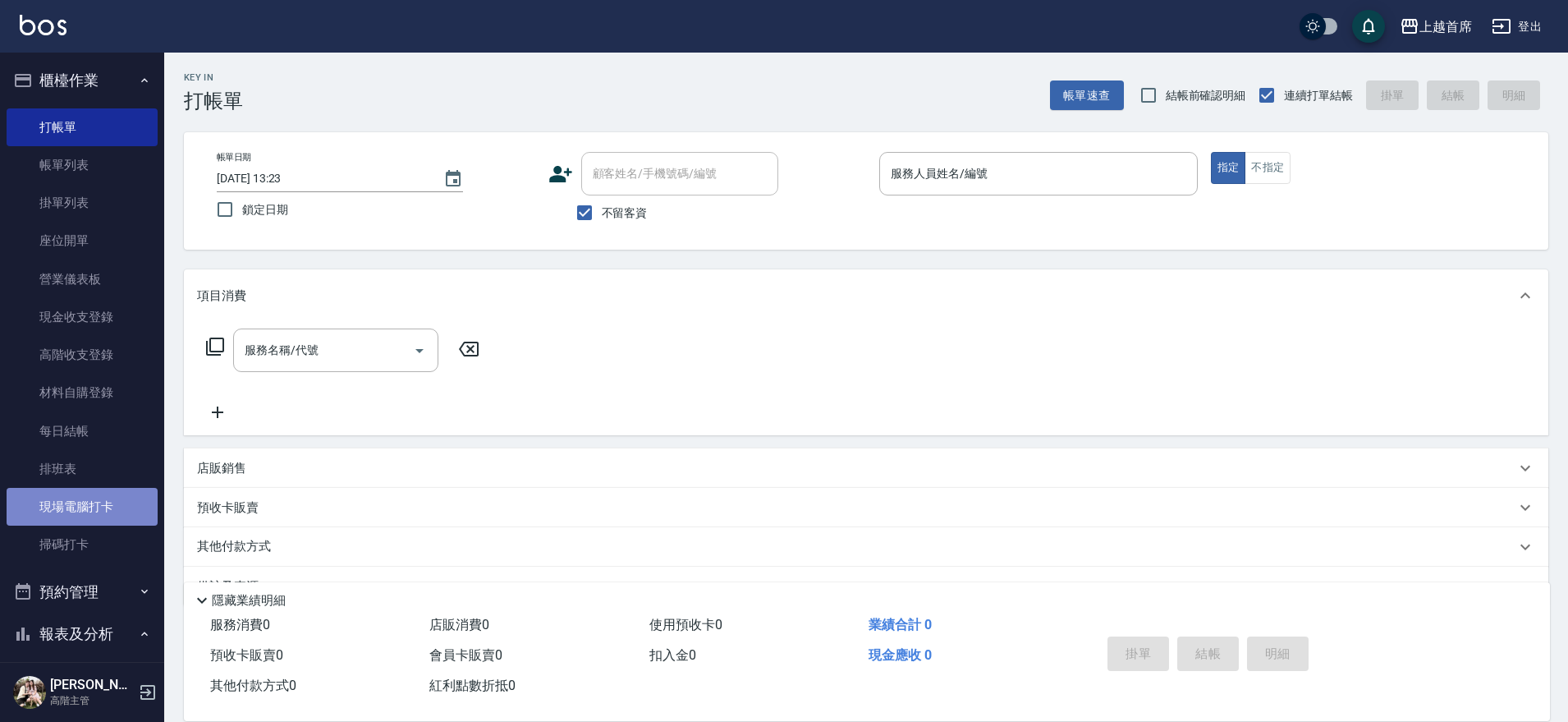
click at [104, 509] on link "現場電腦打卡" at bounding box center [82, 507] width 151 height 38
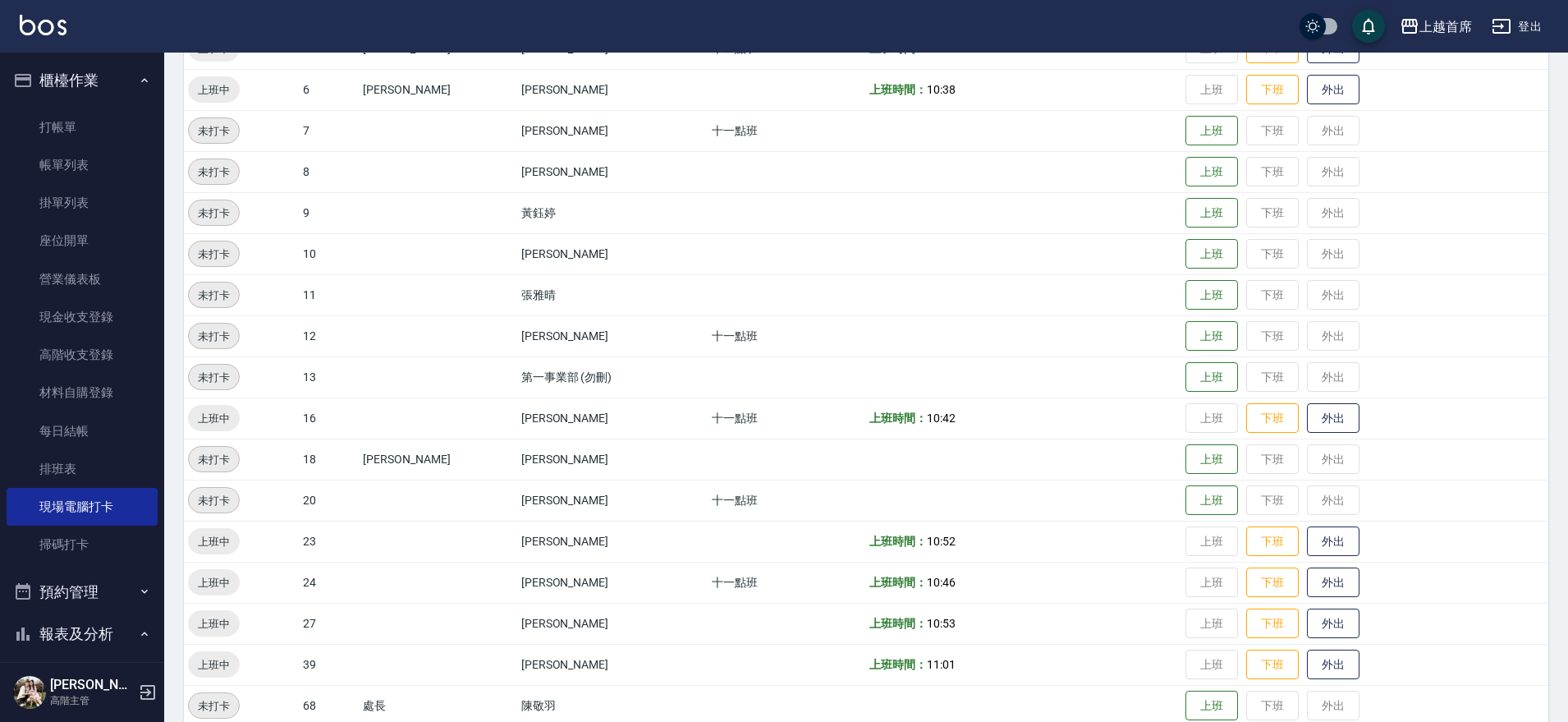
scroll to position [467, 0]
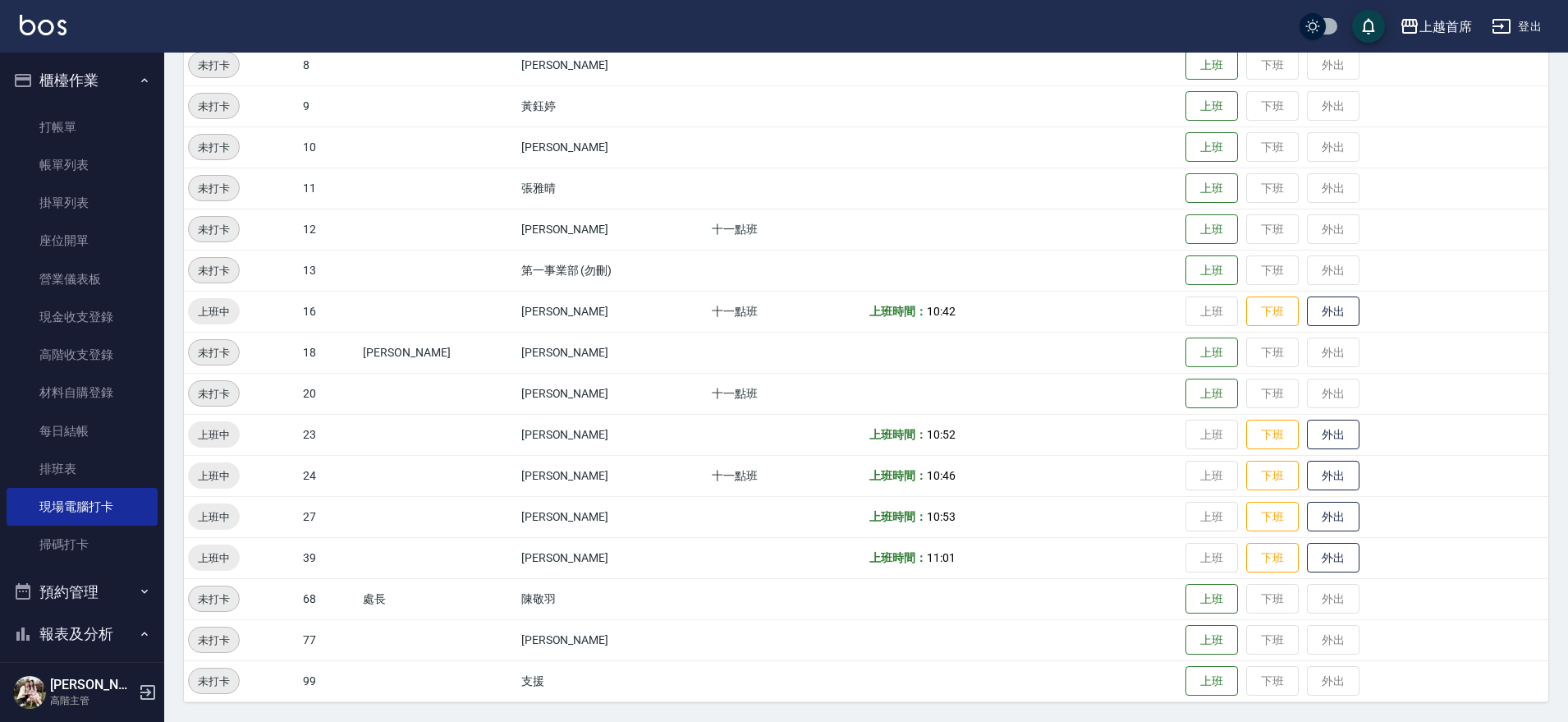
click at [766, 392] on td "十一點班" at bounding box center [786, 393] width 158 height 41
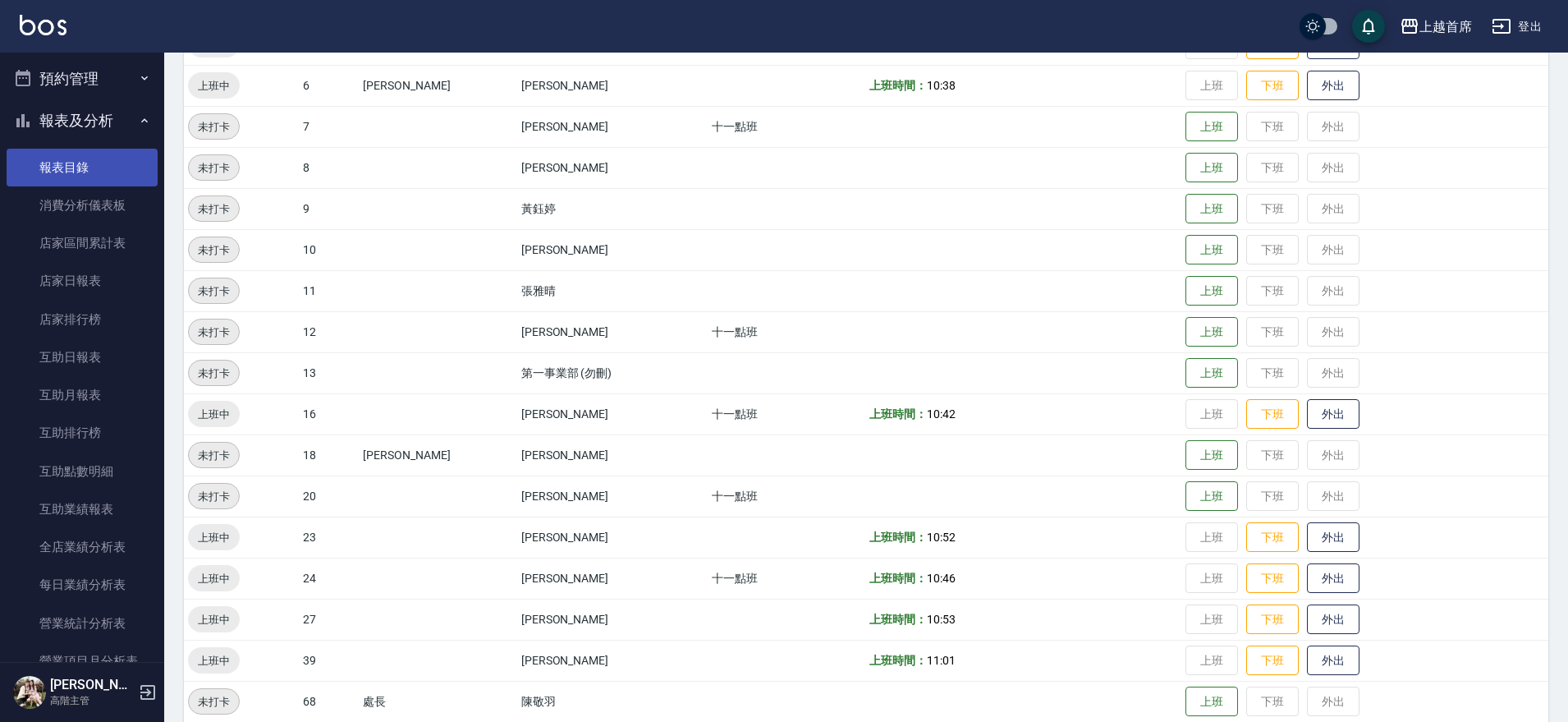
scroll to position [821, 0]
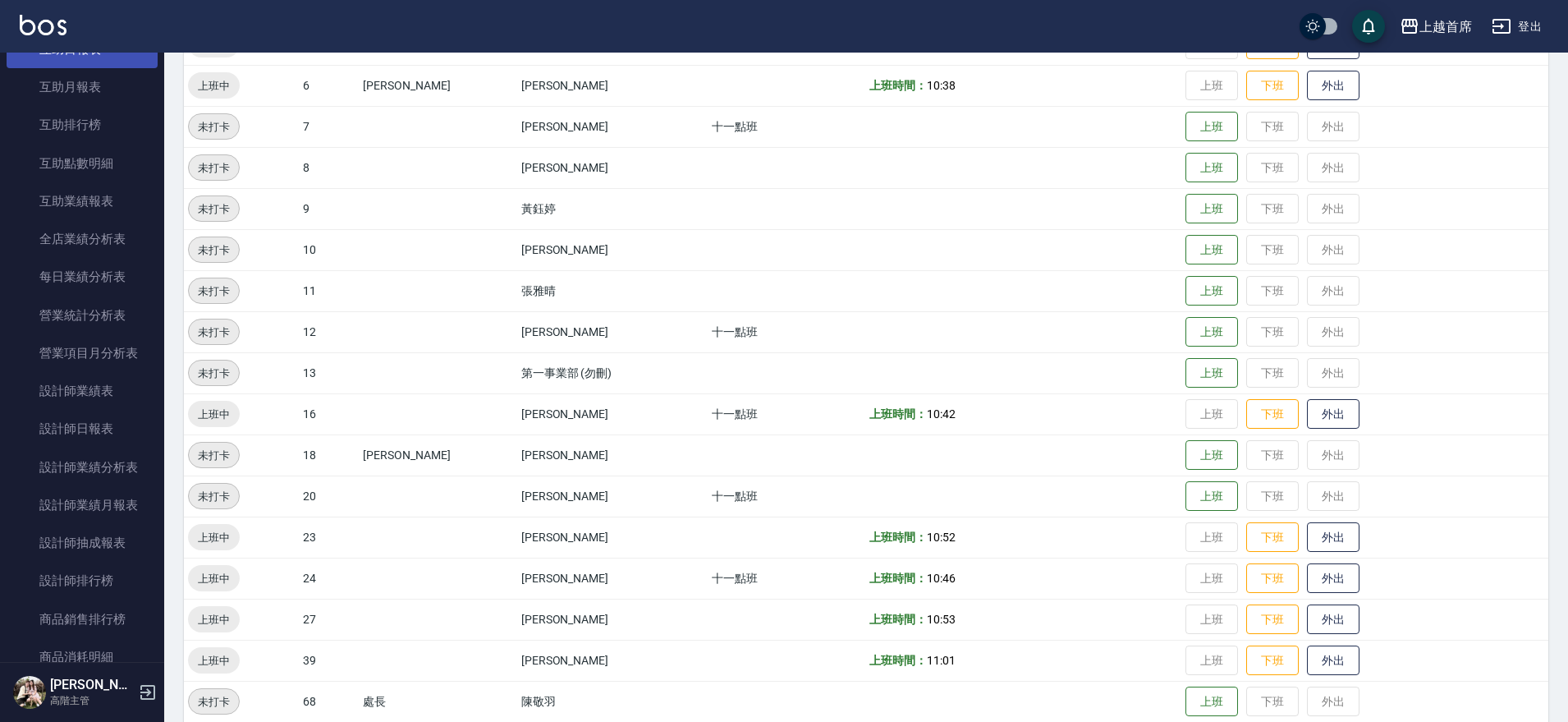
click at [113, 57] on link "互助日報表" at bounding box center [82, 49] width 151 height 38
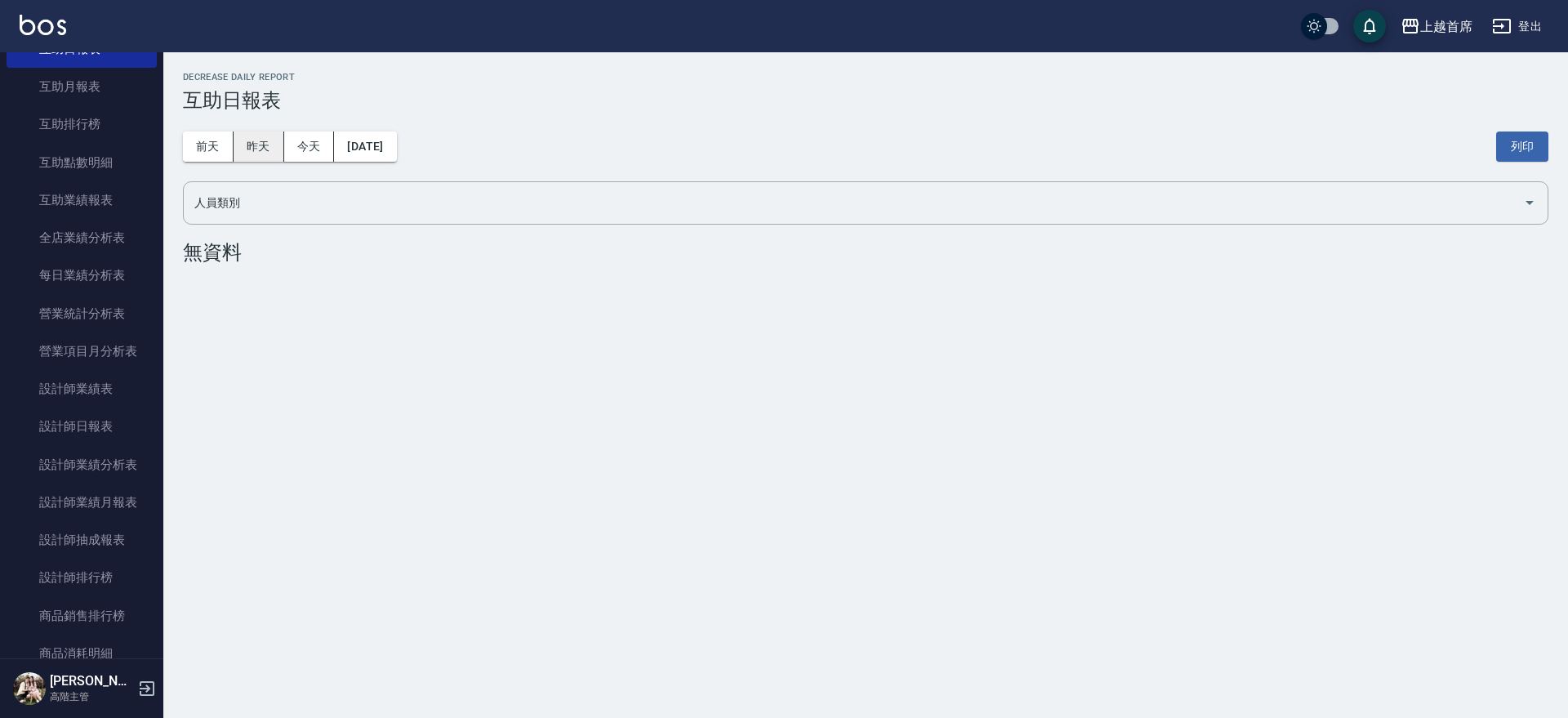
click at [246, 148] on button "昨天" at bounding box center [259, 146] width 50 height 30
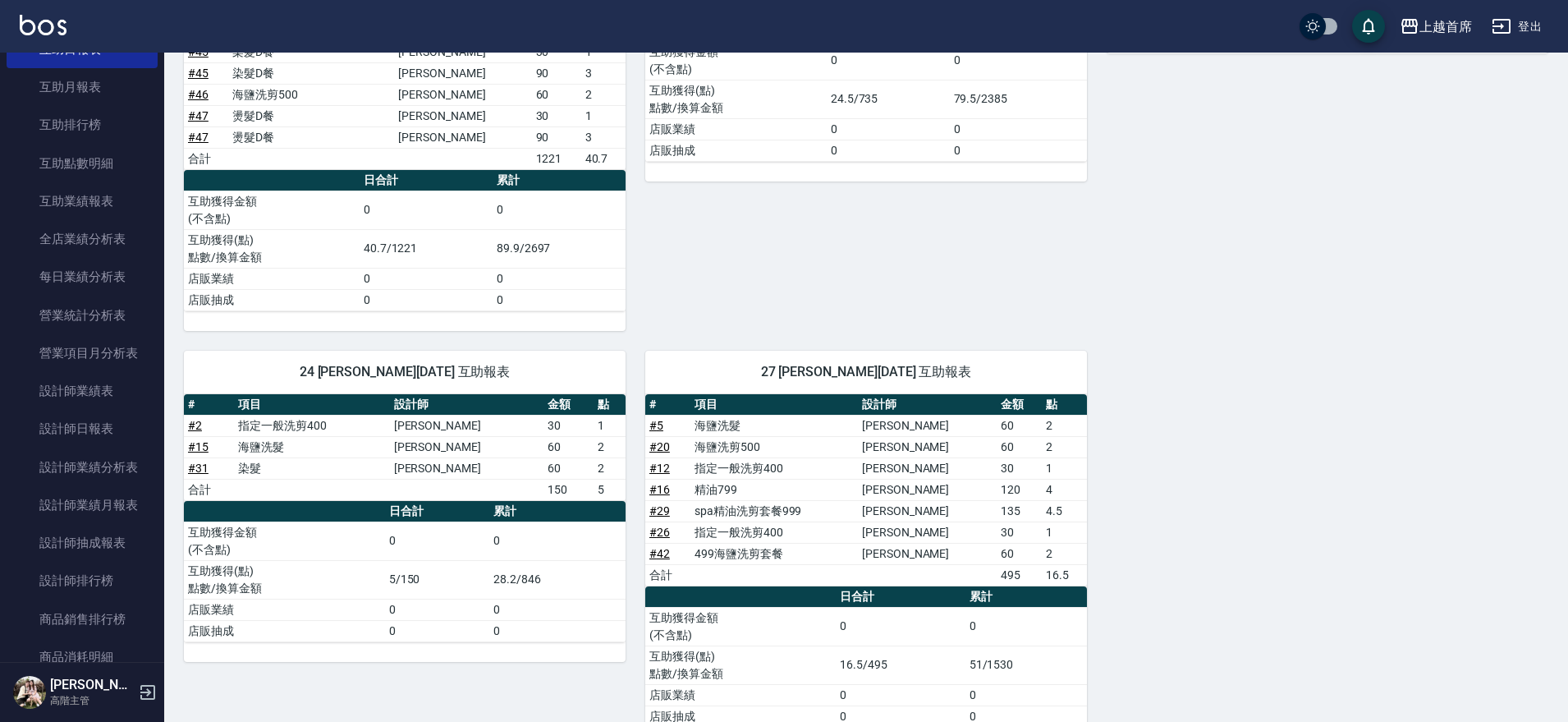
scroll to position [567, 0]
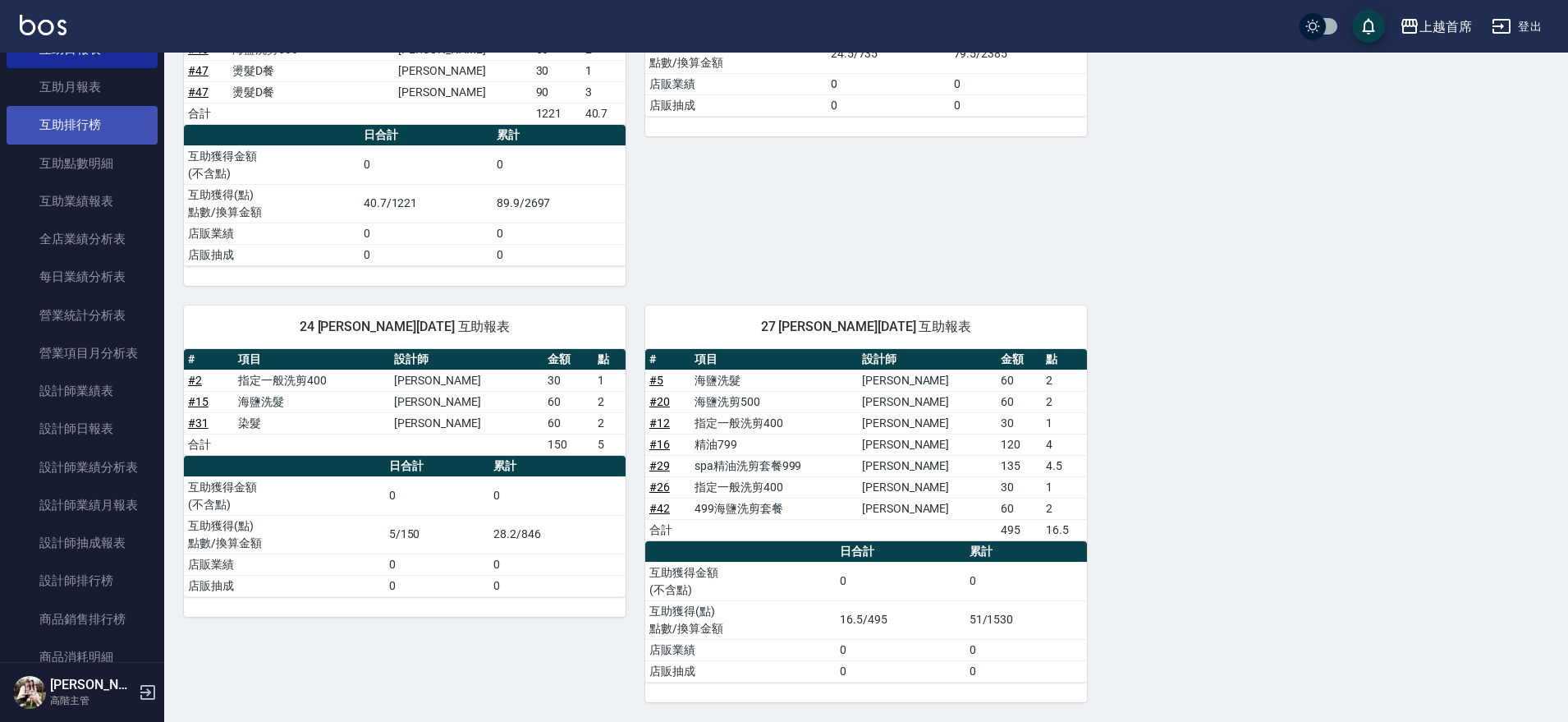
click at [97, 132] on link "互助排行榜" at bounding box center [82, 124] width 151 height 38
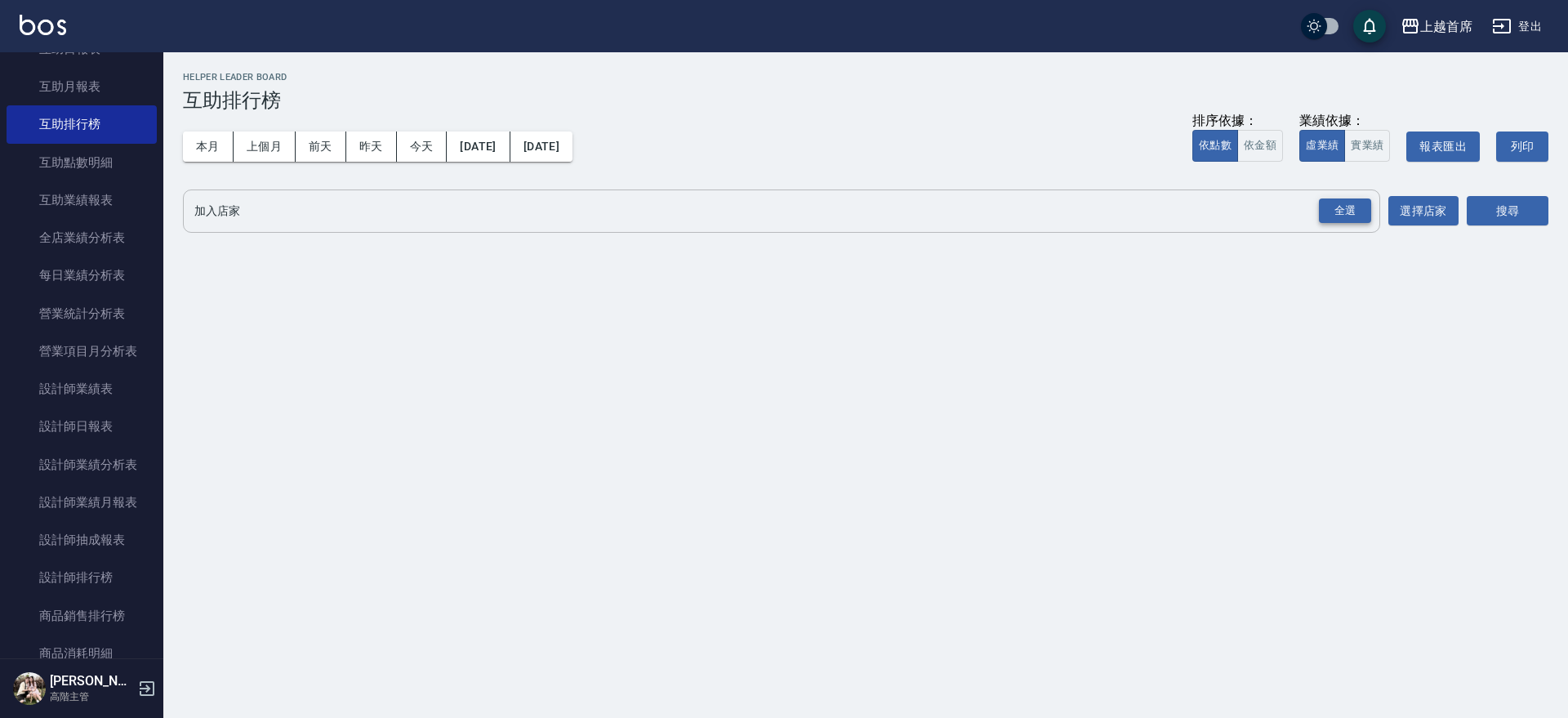
click at [1340, 214] on div "全選" at bounding box center [1345, 211] width 52 height 25
click at [1498, 201] on button "搜尋" at bounding box center [1507, 211] width 82 height 30
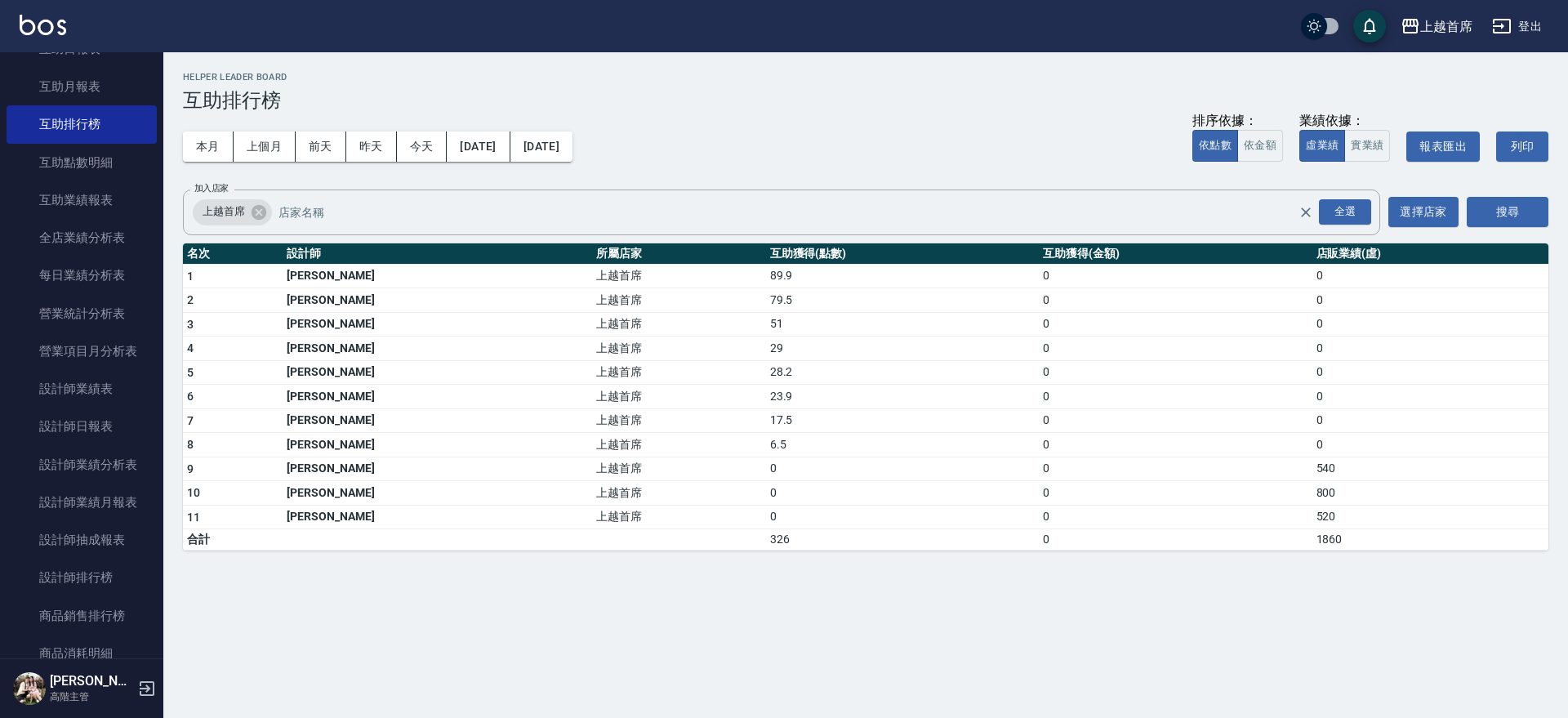
click at [591, 355] on td "上越首席" at bounding box center [677, 348] width 173 height 24
click at [499, 358] on tbody "1 [PERSON_NAME]首席 89.9 0 0 2 [PERSON_NAME] 上越首席 79.5 0 0 3 [PERSON_NAME] 上越首席 5…" at bounding box center [866, 406] width 1365 height 287
click at [591, 349] on td "上越首席" at bounding box center [677, 348] width 173 height 24
drag, startPoint x: 564, startPoint y: 327, endPoint x: 622, endPoint y: 448, distance: 134.2
click at [570, 376] on tbody "1 [PERSON_NAME]首席 89.9 0 0 2 [PERSON_NAME] 上越首席 79.5 0 0 3 [PERSON_NAME] 上越首席 5…" at bounding box center [866, 406] width 1365 height 287
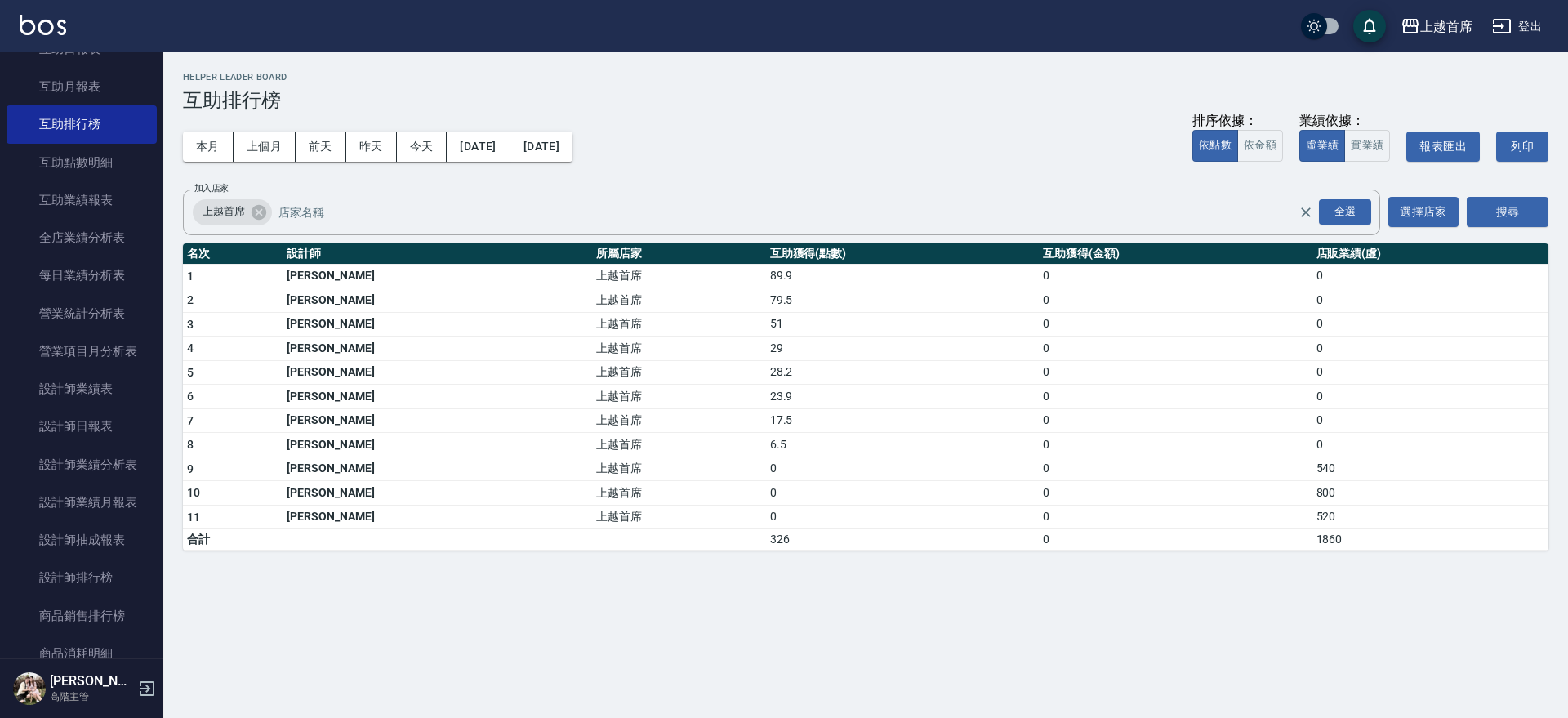
drag, startPoint x: 618, startPoint y: 649, endPoint x: 629, endPoint y: 636, distance: 17.0
click at [624, 641] on div "上越首席 [DATE] - [DATE] 互助排行榜 列印時間： [DATE][PHONE_NUMBER]:54 Helper Leader Board 互助…" at bounding box center [784, 359] width 1568 height 718
click at [536, 576] on div "上越首席 [DATE] - [DATE] 互助排行榜 列印時間： [DATE][PHONE_NUMBER]:54 Helper Leader Board 互助…" at bounding box center [784, 359] width 1568 height 718
click at [548, 550] on div "上越首席 [DATE] - [DATE] 互助排行榜 列印時間： [DATE][PHONE_NUMBER]:54 Helper Leader Board 互助…" at bounding box center [865, 311] width 1404 height 517
drag, startPoint x: 548, startPoint y: 549, endPoint x: 534, endPoint y: 544, distance: 14.9
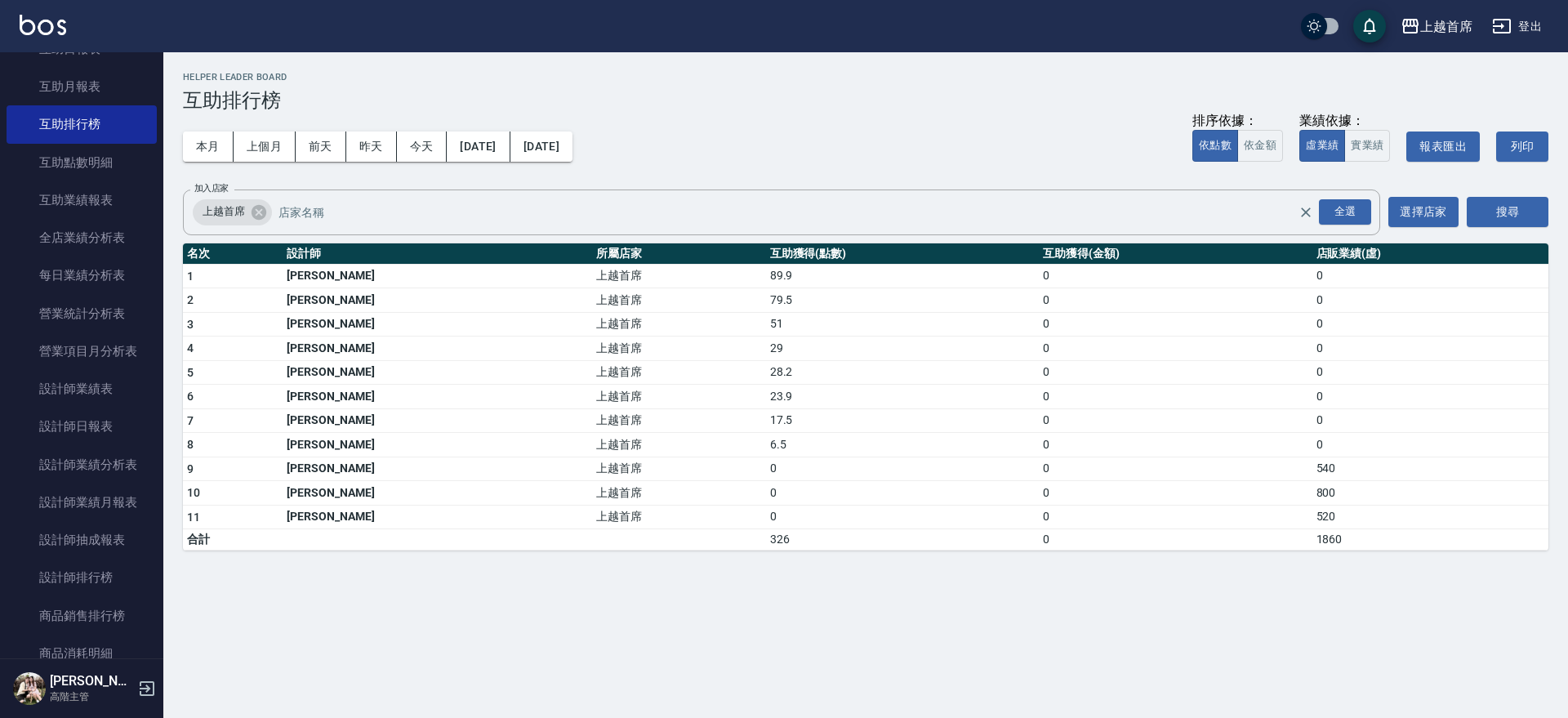
click at [591, 549] on td "a dense table" at bounding box center [677, 539] width 173 height 21
click at [591, 543] on td "a dense table" at bounding box center [677, 539] width 173 height 21
click at [591, 538] on td "a dense table" at bounding box center [677, 539] width 173 height 21
click at [591, 544] on td "a dense table" at bounding box center [677, 539] width 173 height 21
